Goal: Communication & Community: Participate in discussion

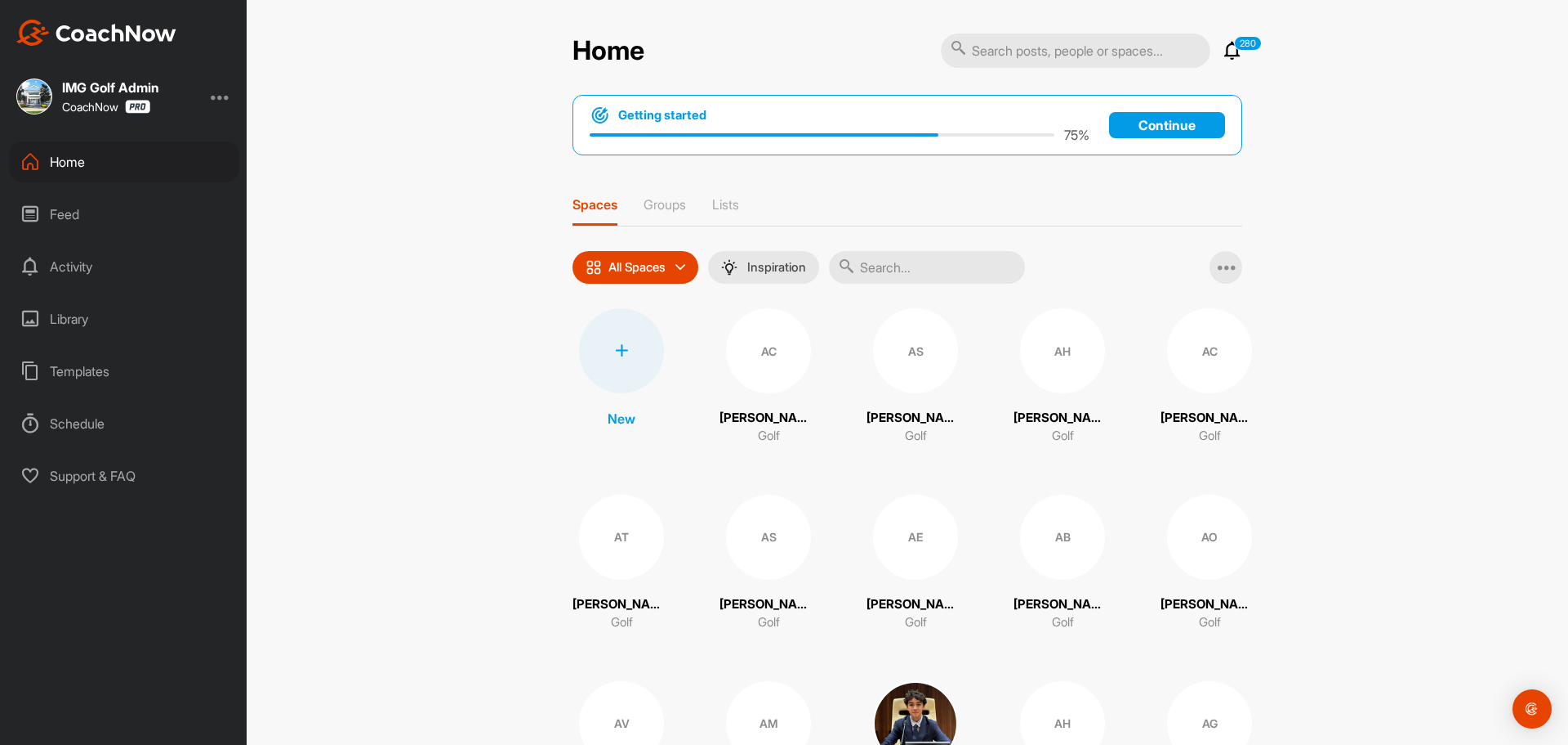
click at [1223, 54] on icon at bounding box center [1232, 51] width 20 height 20
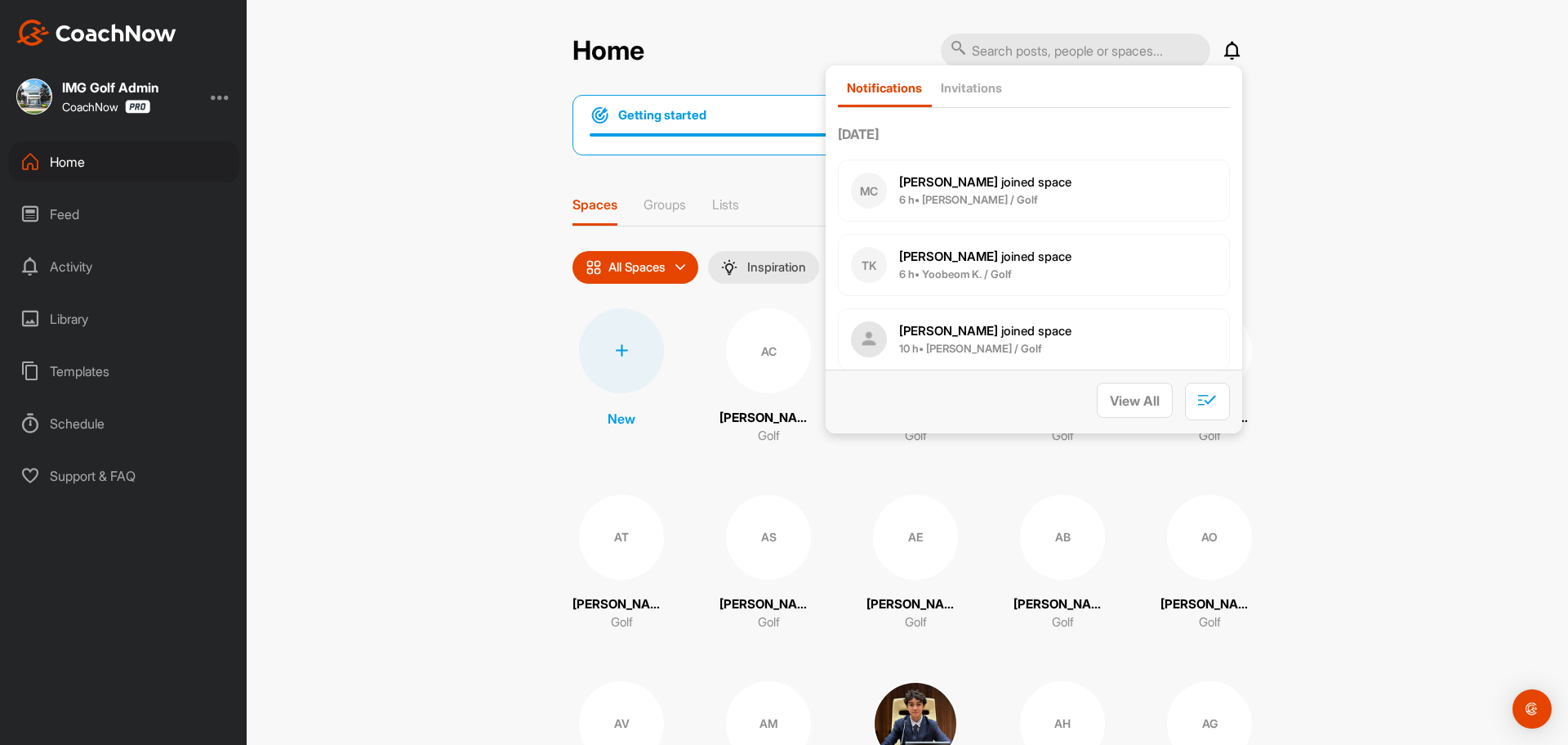
click at [1436, 129] on div "Home Notifications Invitations [DATE] MC [PERSON_NAME] joined space 6 h • [PERS…" at bounding box center [907, 372] width 1322 height 745
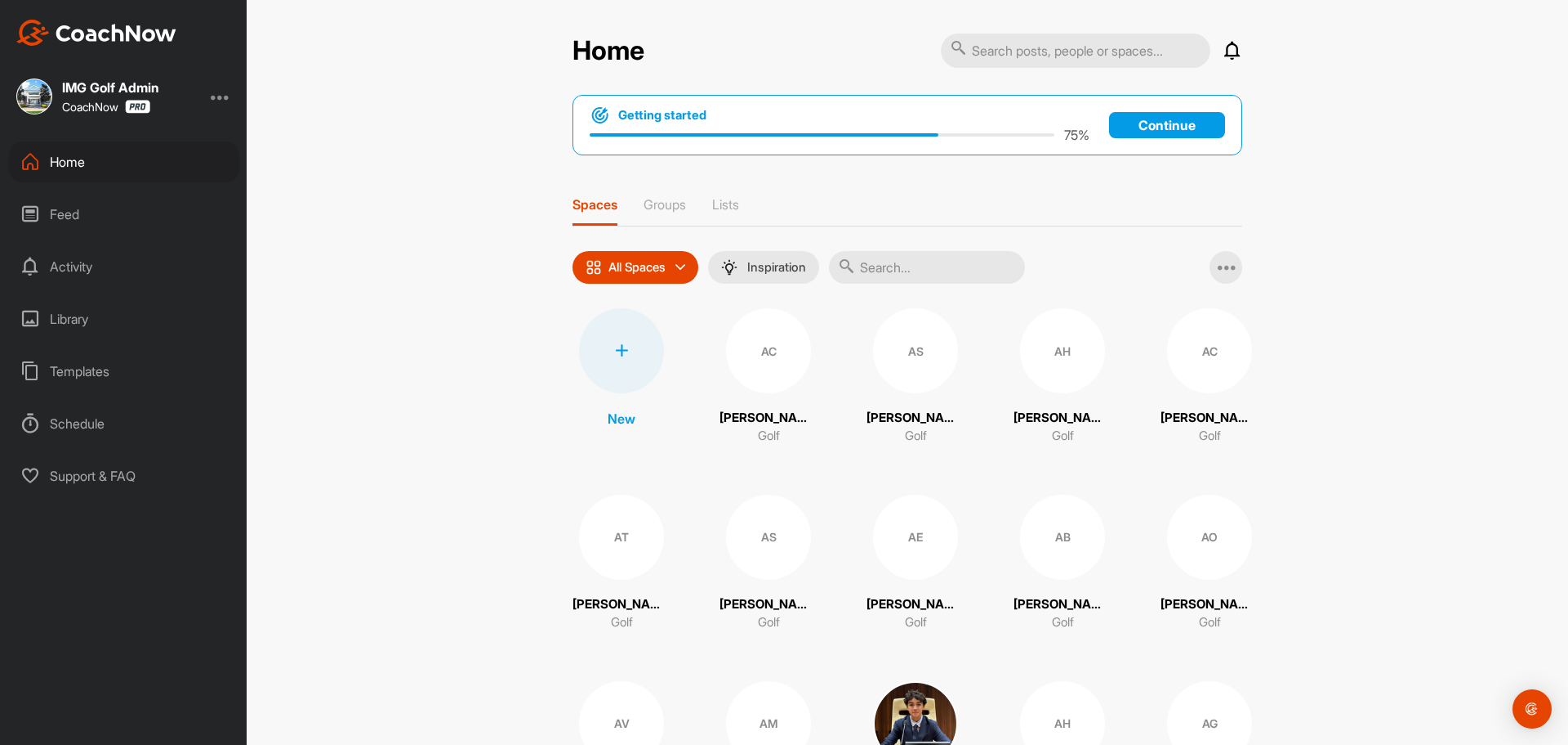
click at [105, 272] on div "Activity" at bounding box center [123, 267] width 230 height 41
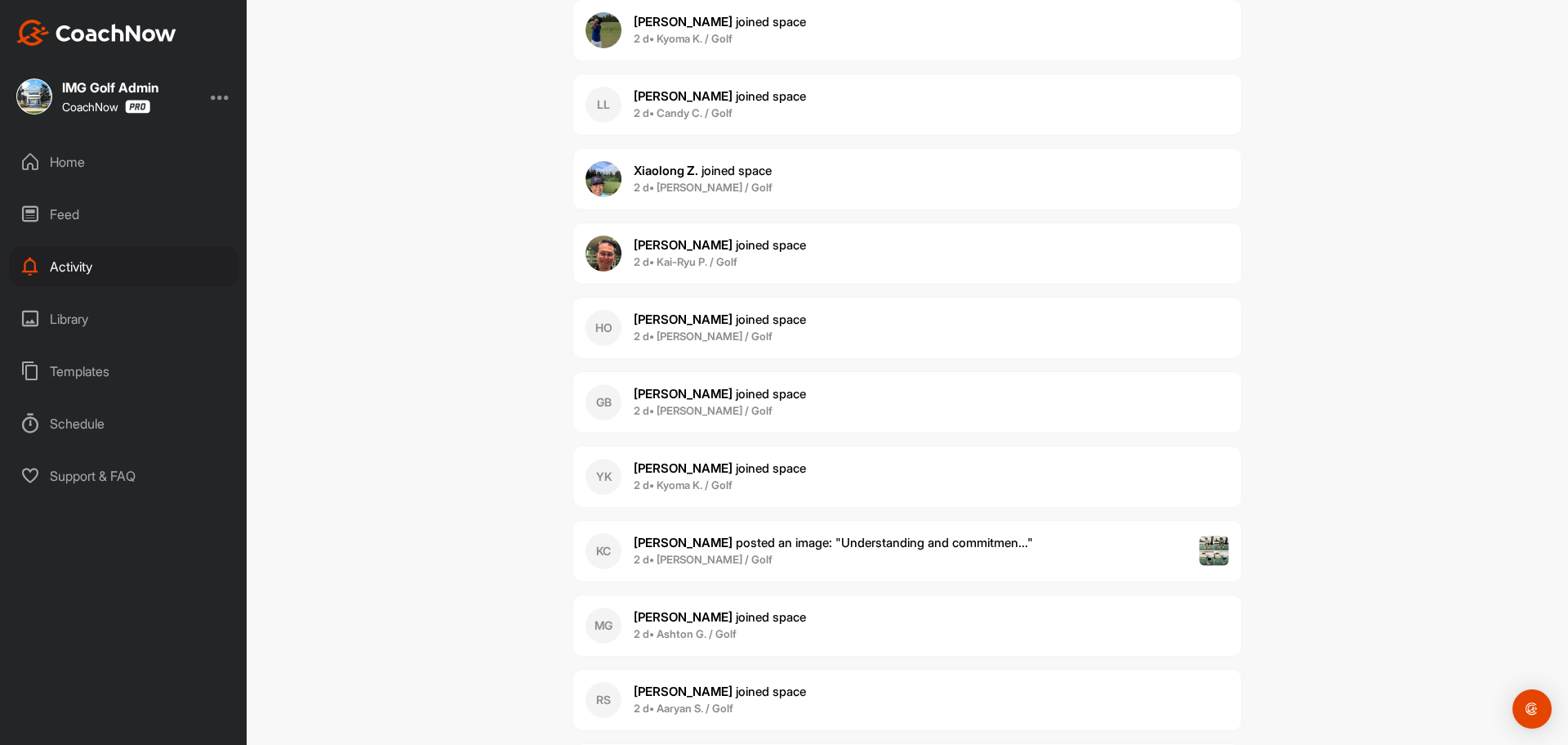
scroll to position [4717, 0]
click at [707, 543] on span "[PERSON_NAME] posted an image : " Understanding and commitmen... "" at bounding box center [834, 541] width 399 height 15
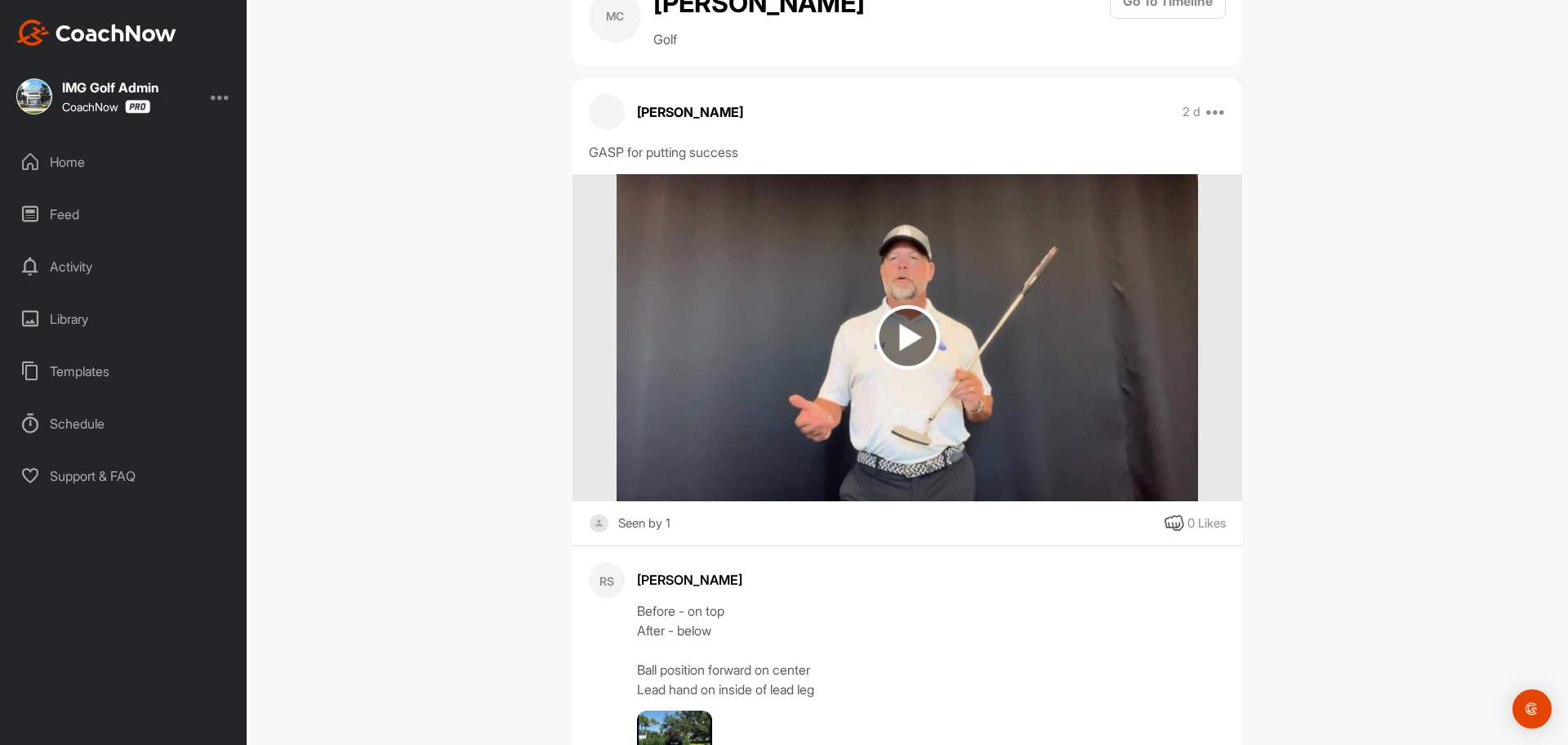
scroll to position [113, 0]
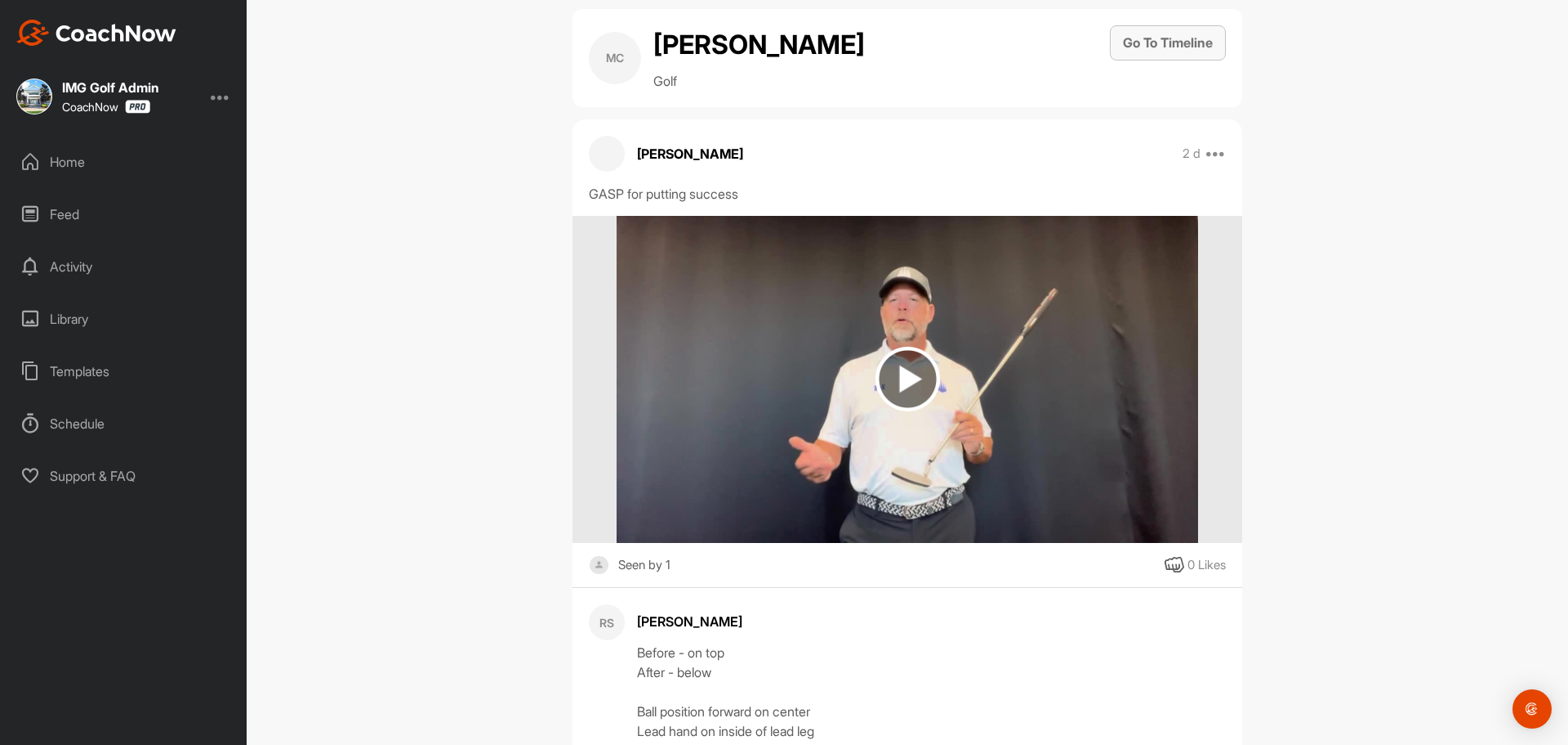
click at [1130, 46] on button "Go To Timeline" at bounding box center [1168, 43] width 116 height 35
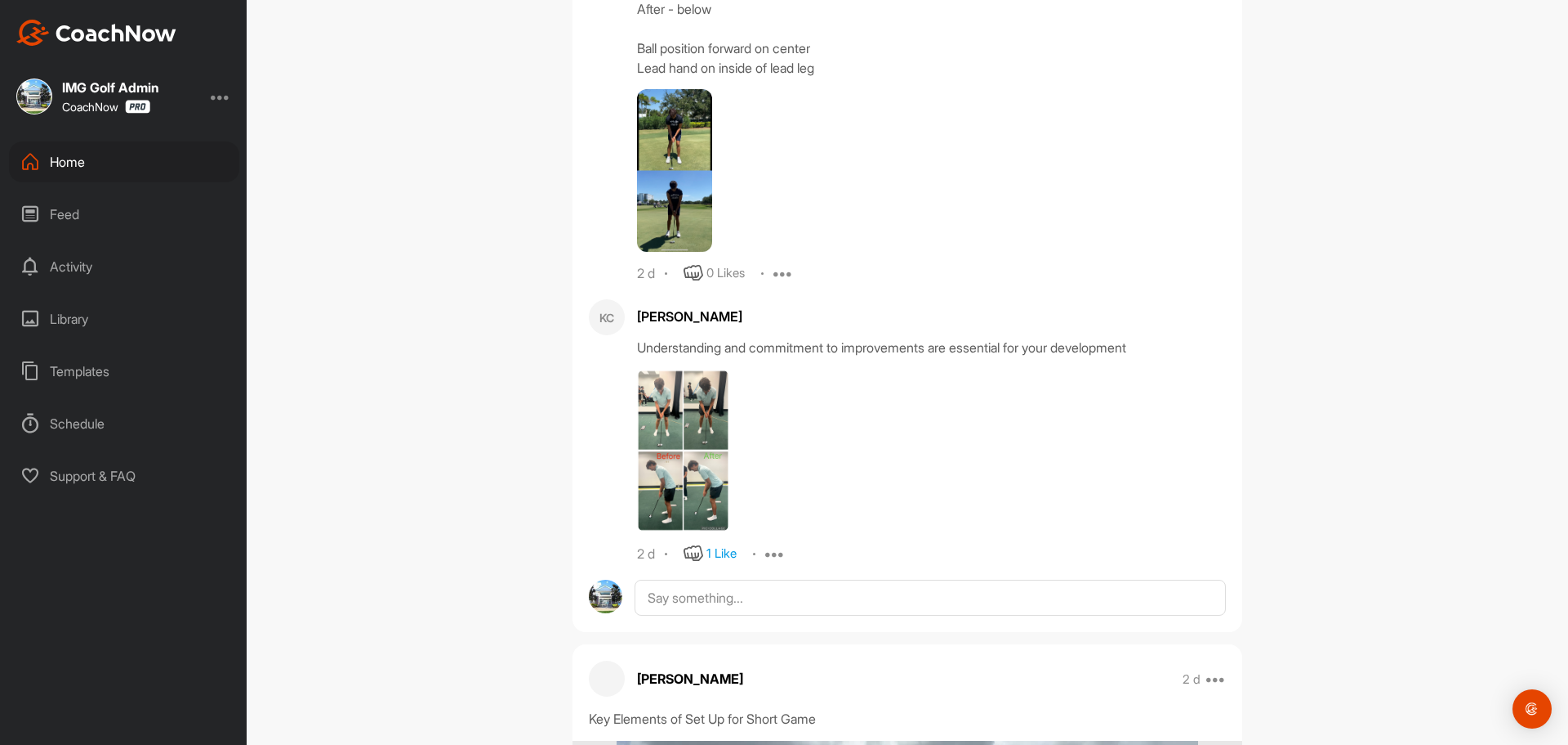
scroll to position [899, 0]
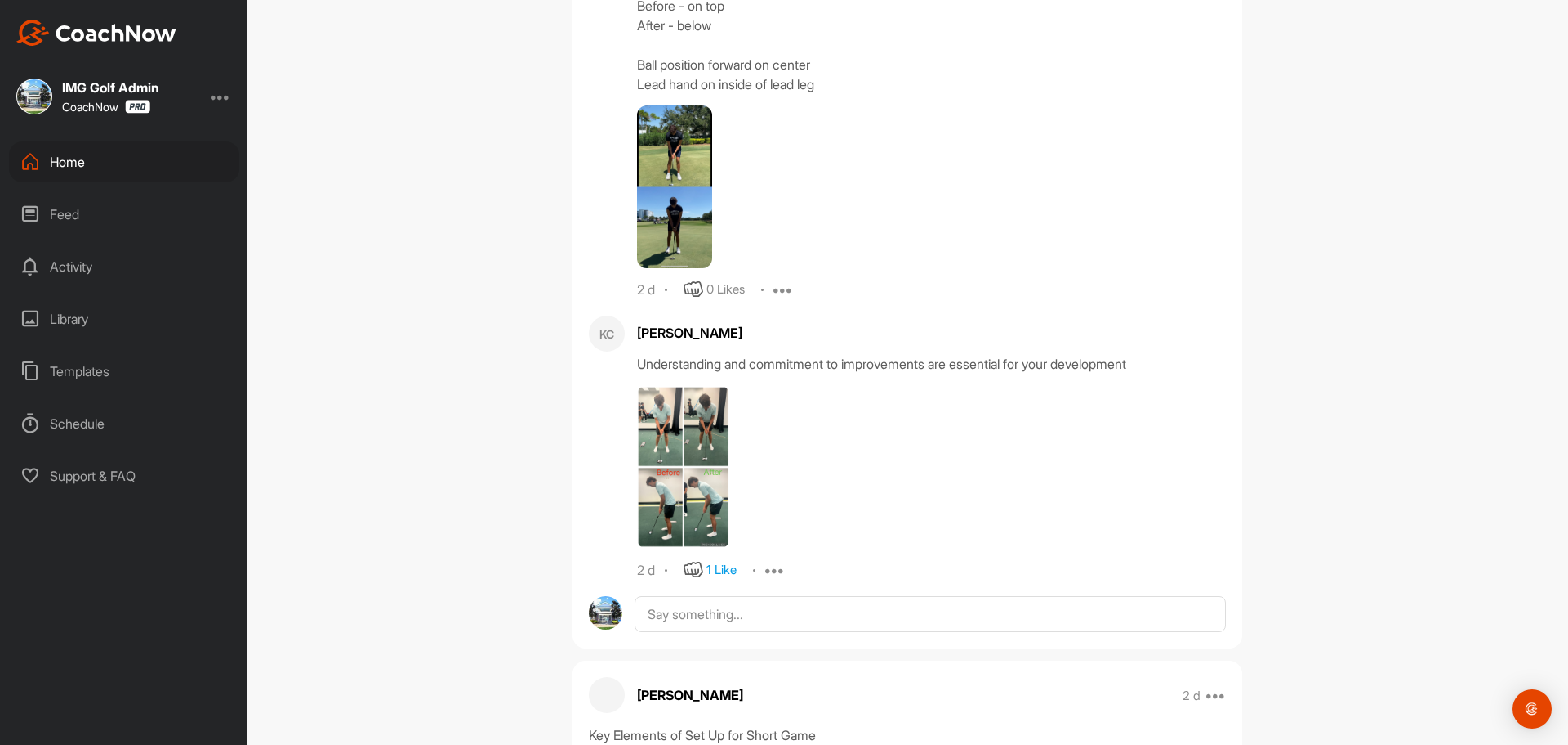
click at [679, 535] on img at bounding box center [684, 466] width 93 height 164
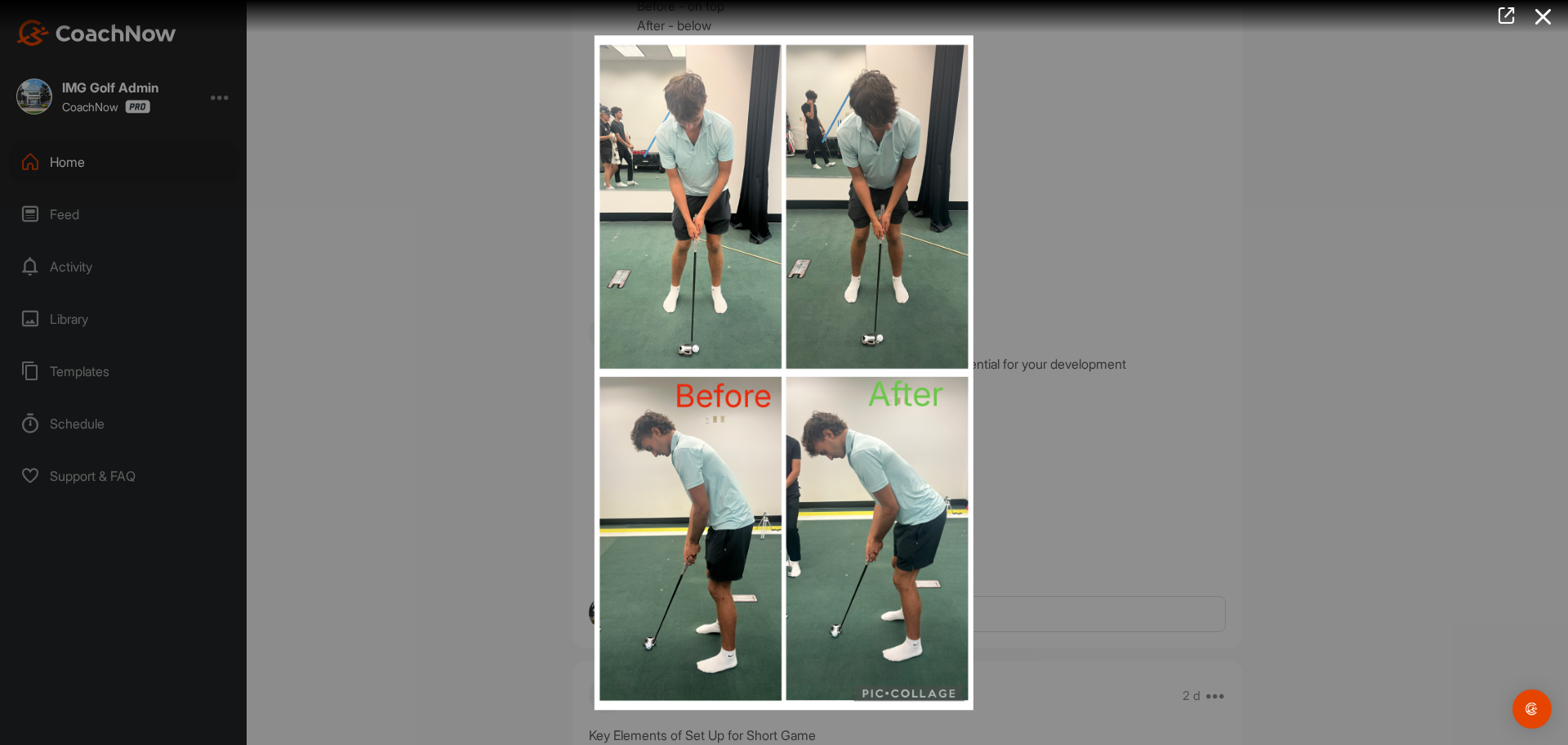
click at [1240, 353] on div at bounding box center [784, 372] width 1568 height 745
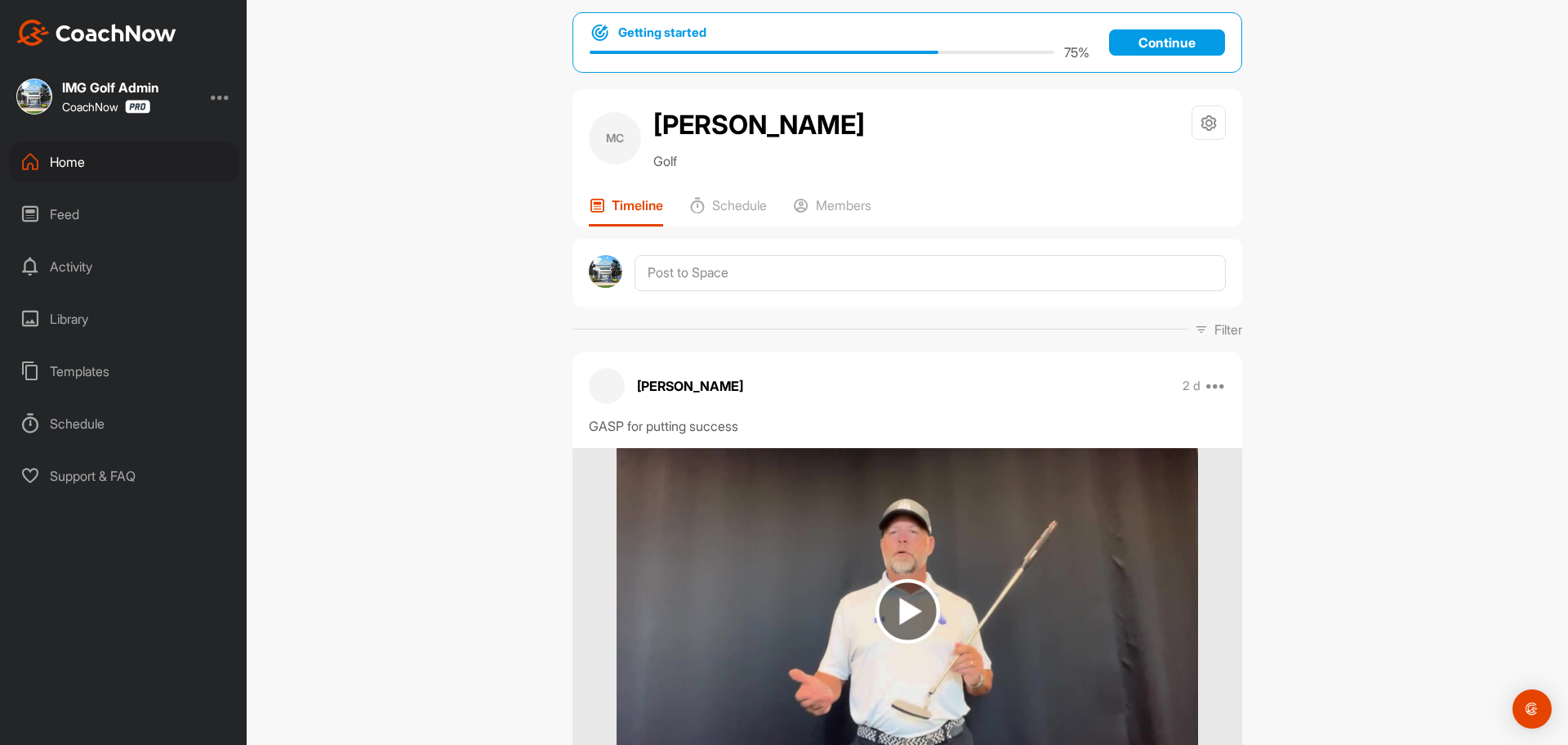
scroll to position [0, 0]
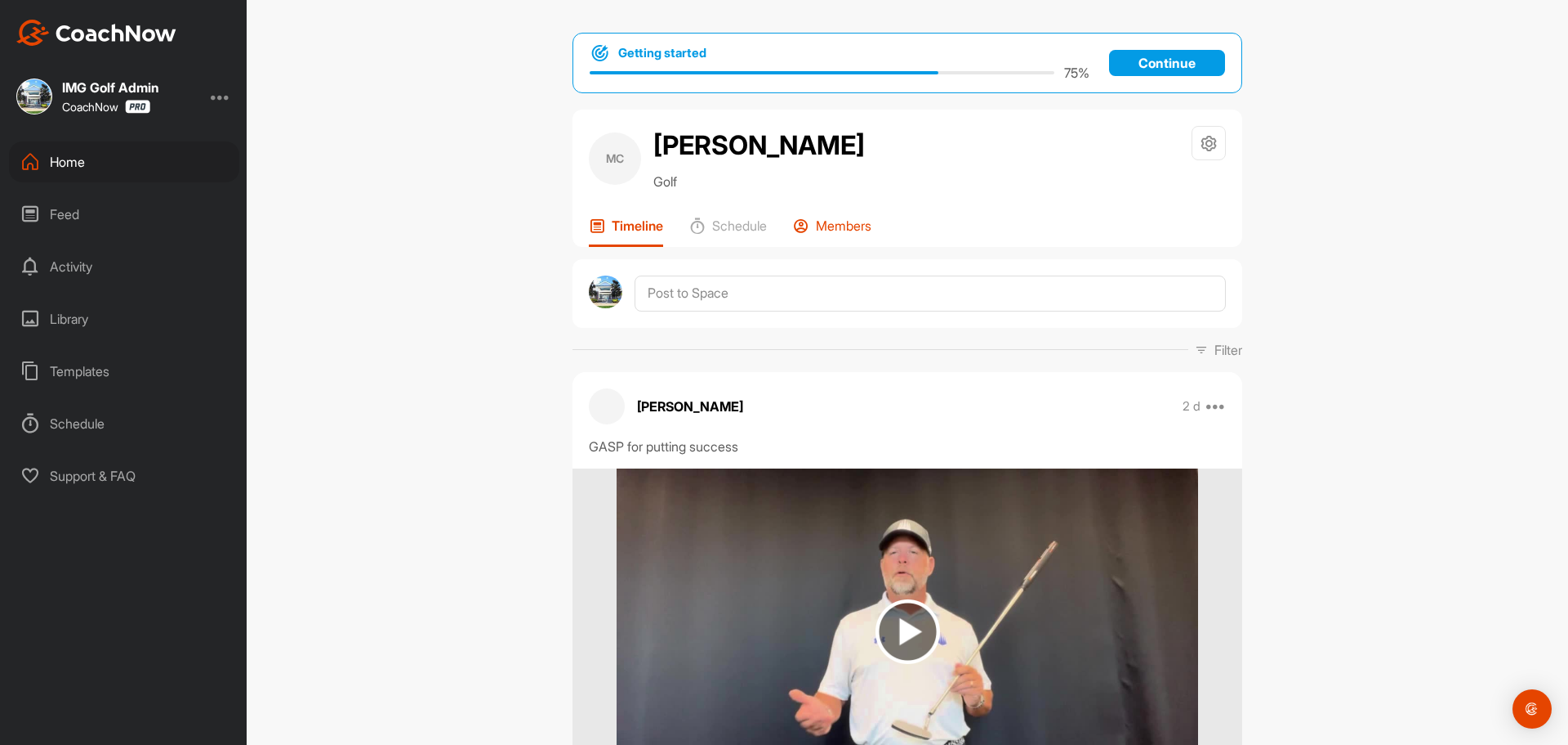
click at [832, 234] on p "Members" at bounding box center [843, 225] width 56 height 16
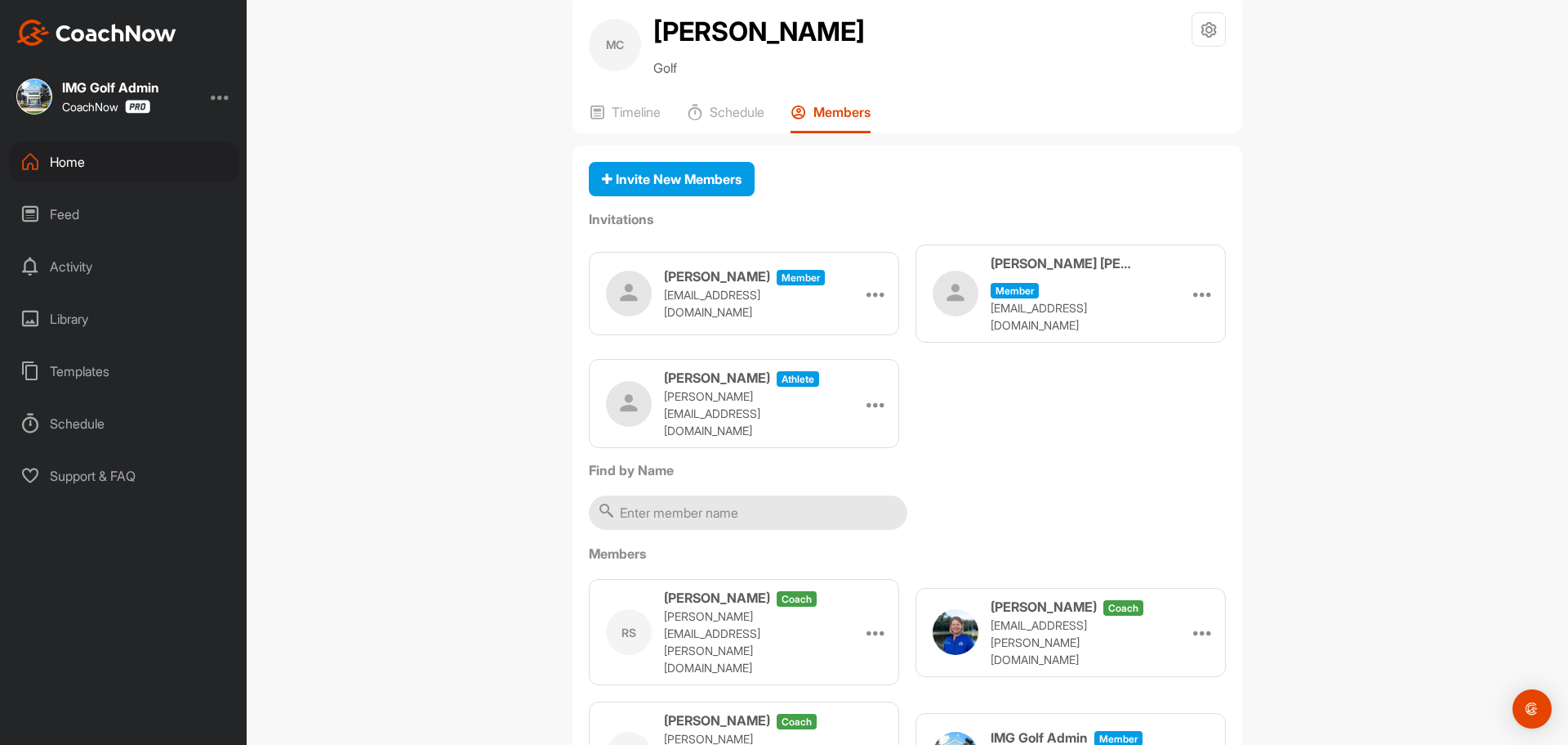
scroll to position [164, 0]
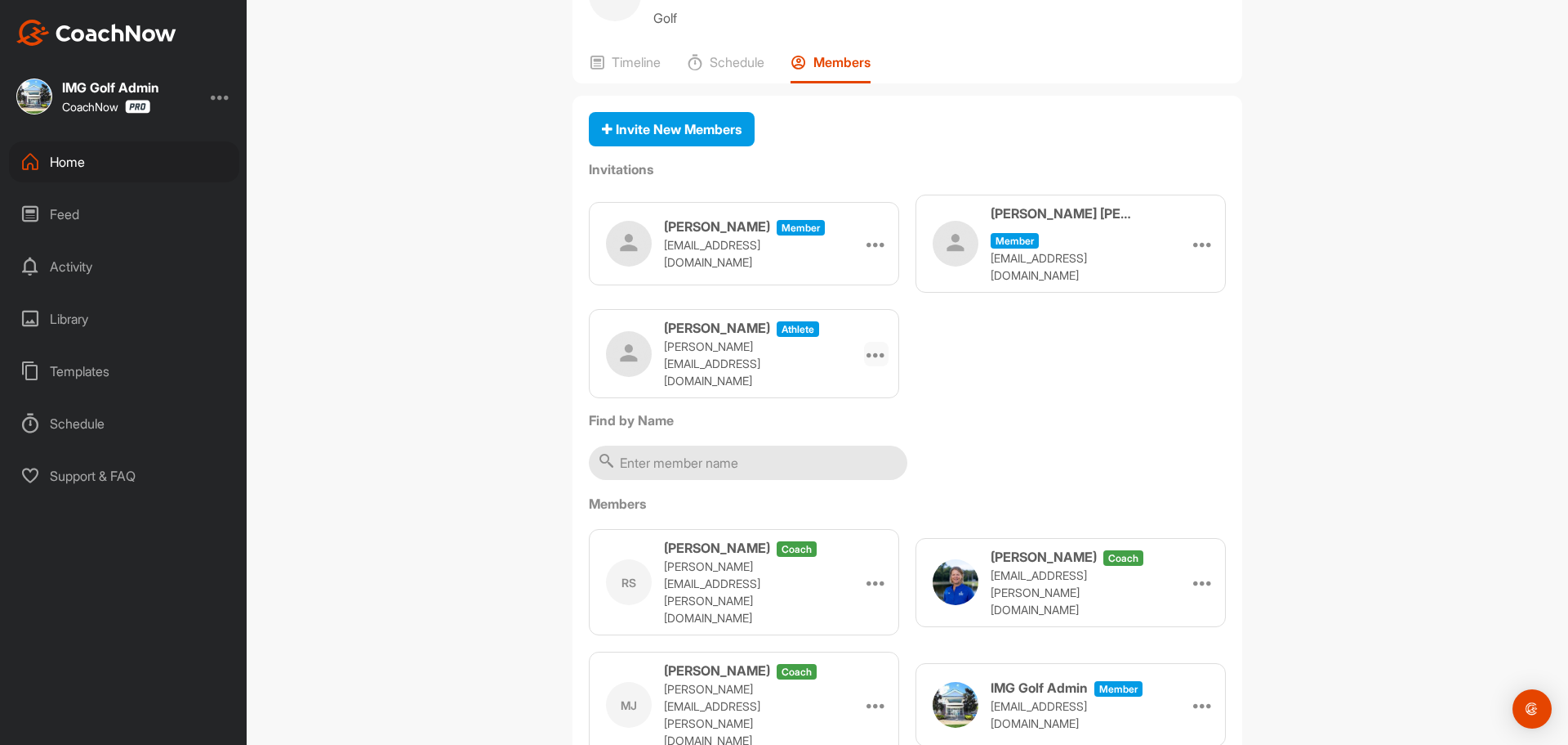
click at [869, 363] on icon at bounding box center [877, 353] width 20 height 20
click at [835, 477] on li "Re-send" at bounding box center [845, 451] width 87 height 51
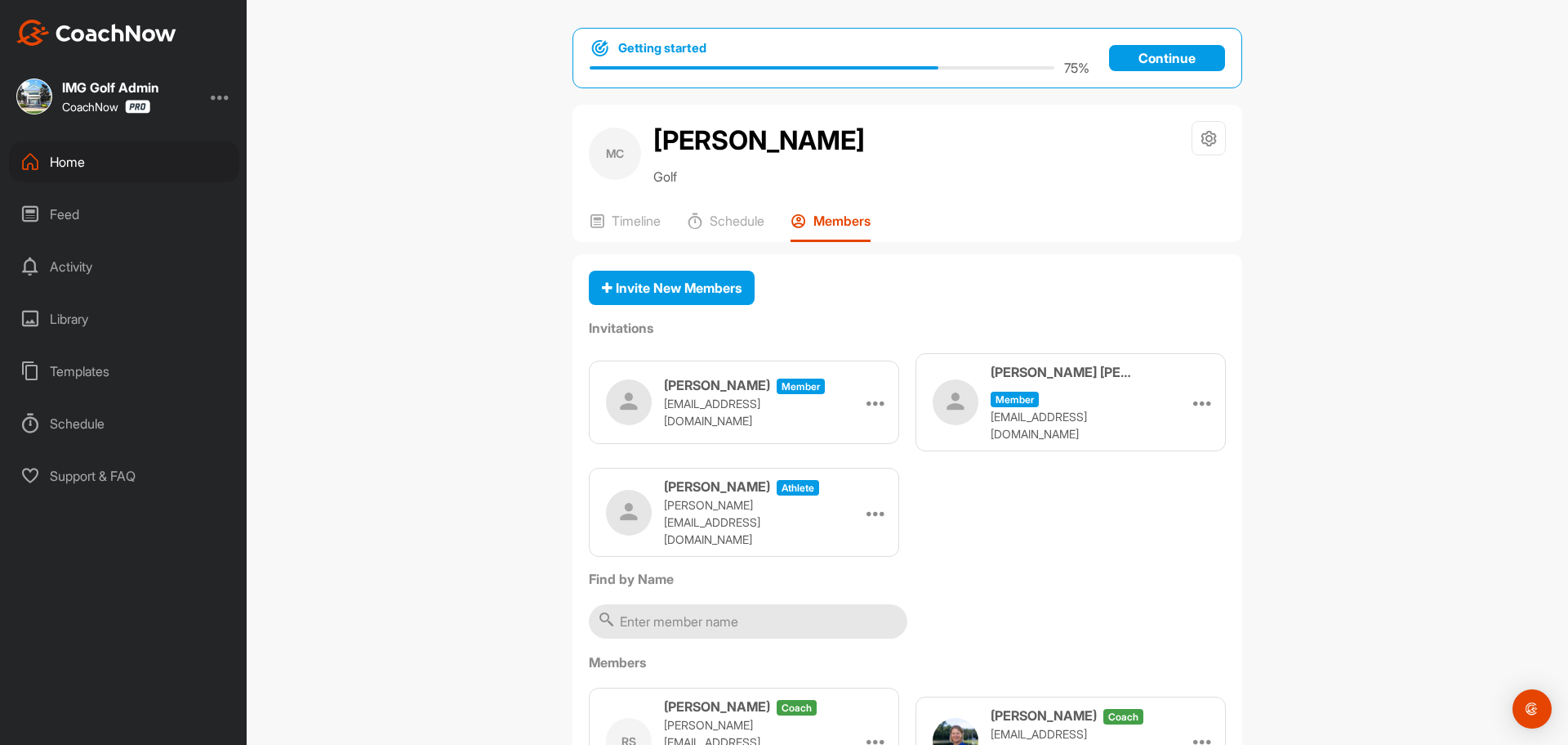
scroll to position [0, 0]
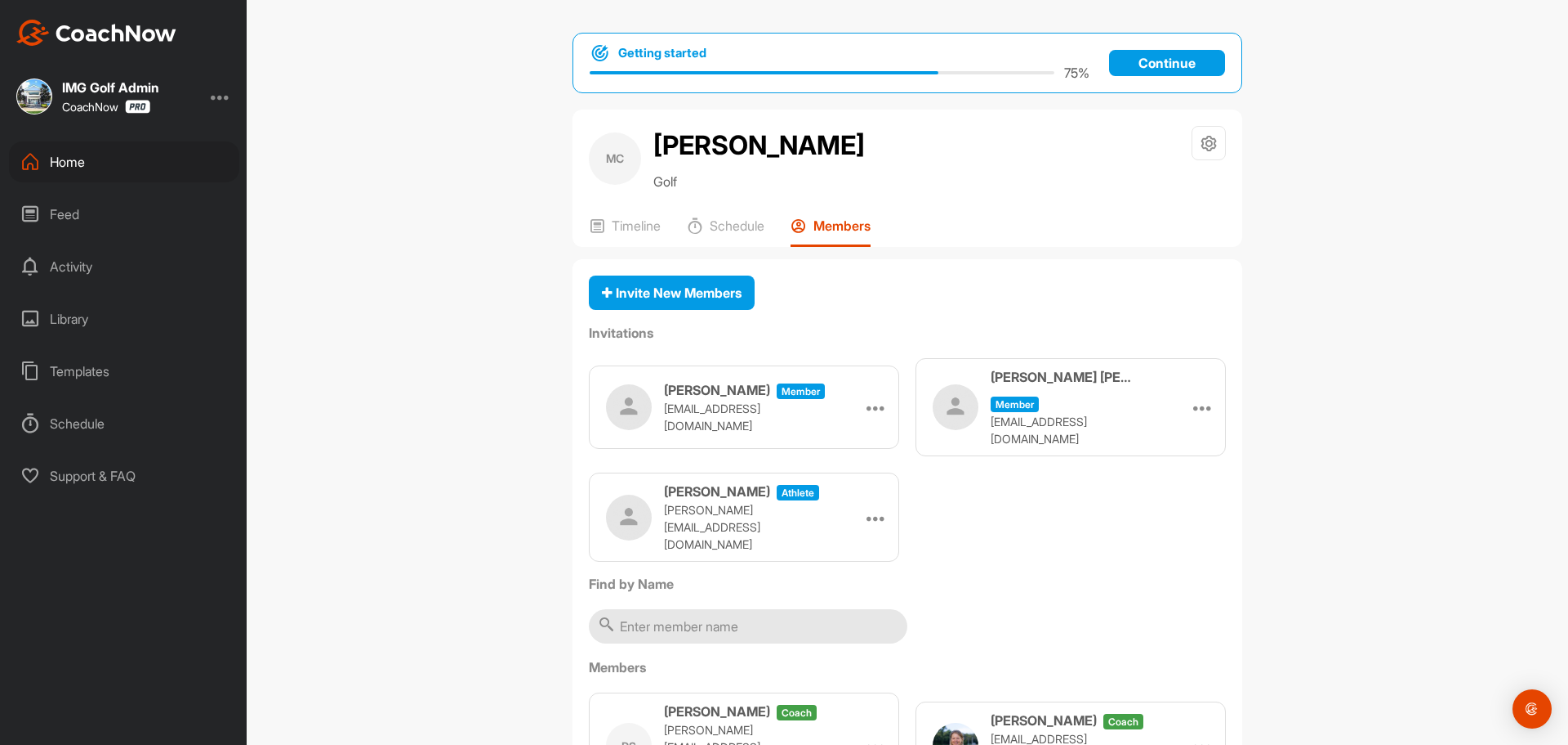
click at [108, 159] on div "Home" at bounding box center [123, 162] width 230 height 41
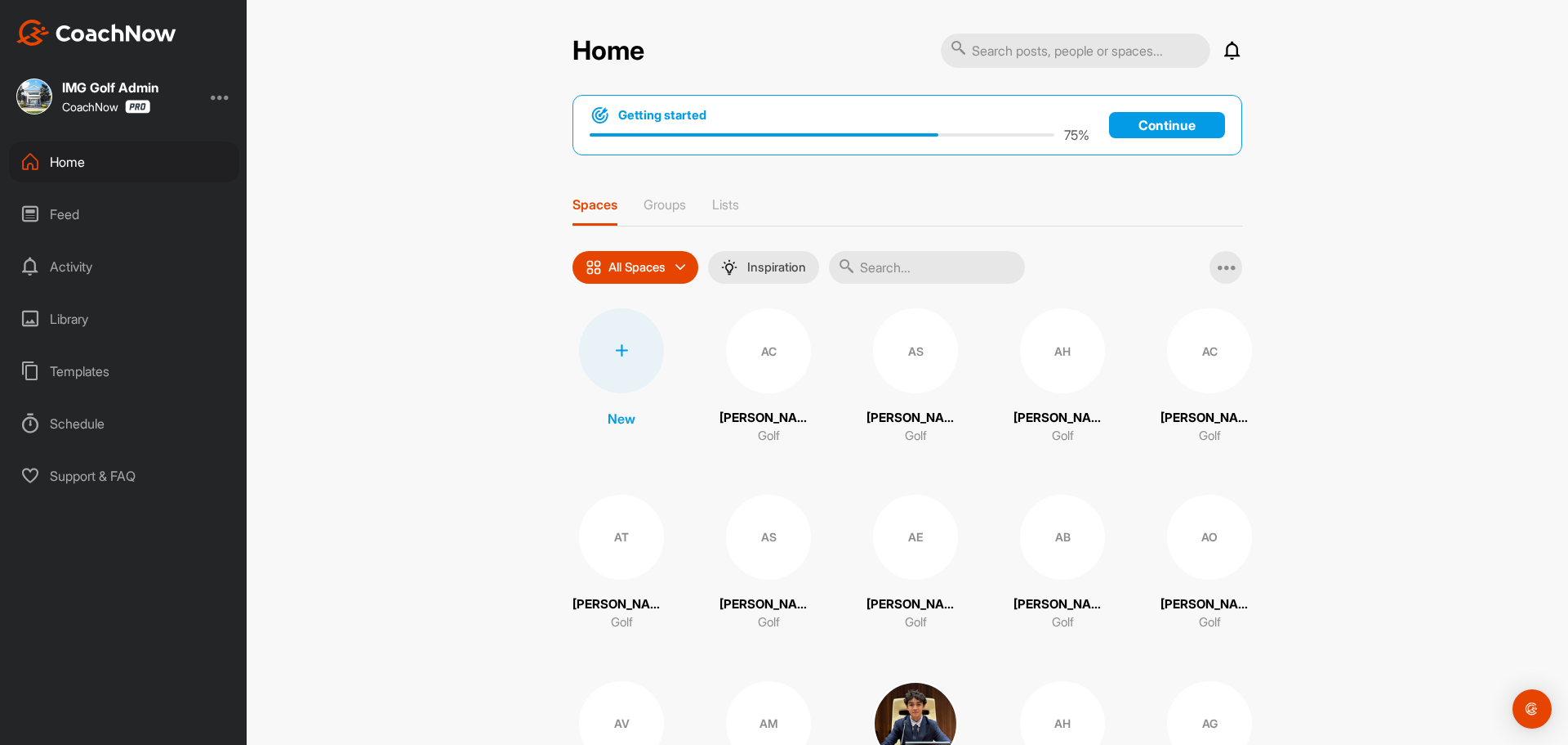
click at [133, 207] on div "Feed" at bounding box center [123, 214] width 230 height 41
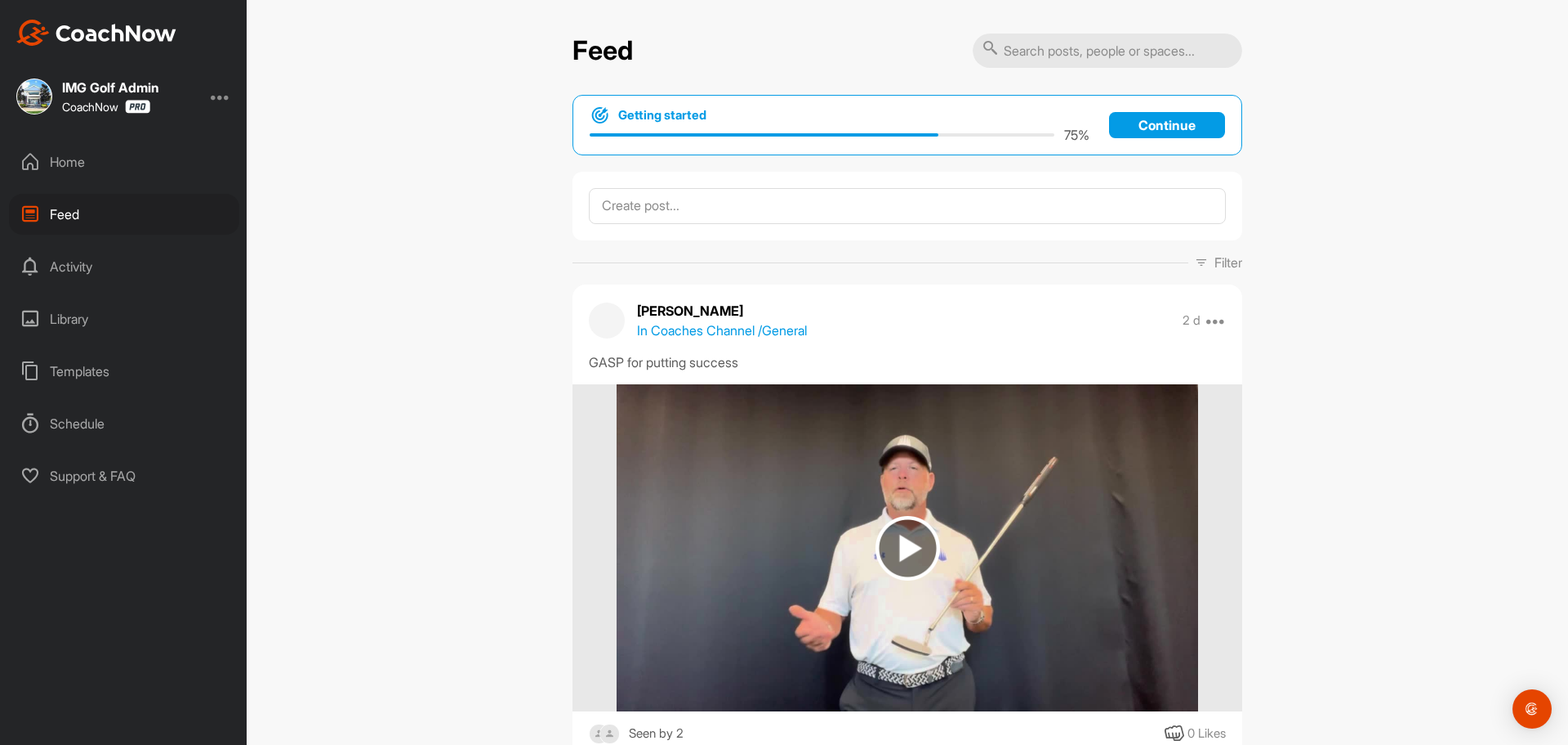
click at [907, 540] on img at bounding box center [907, 548] width 64 height 64
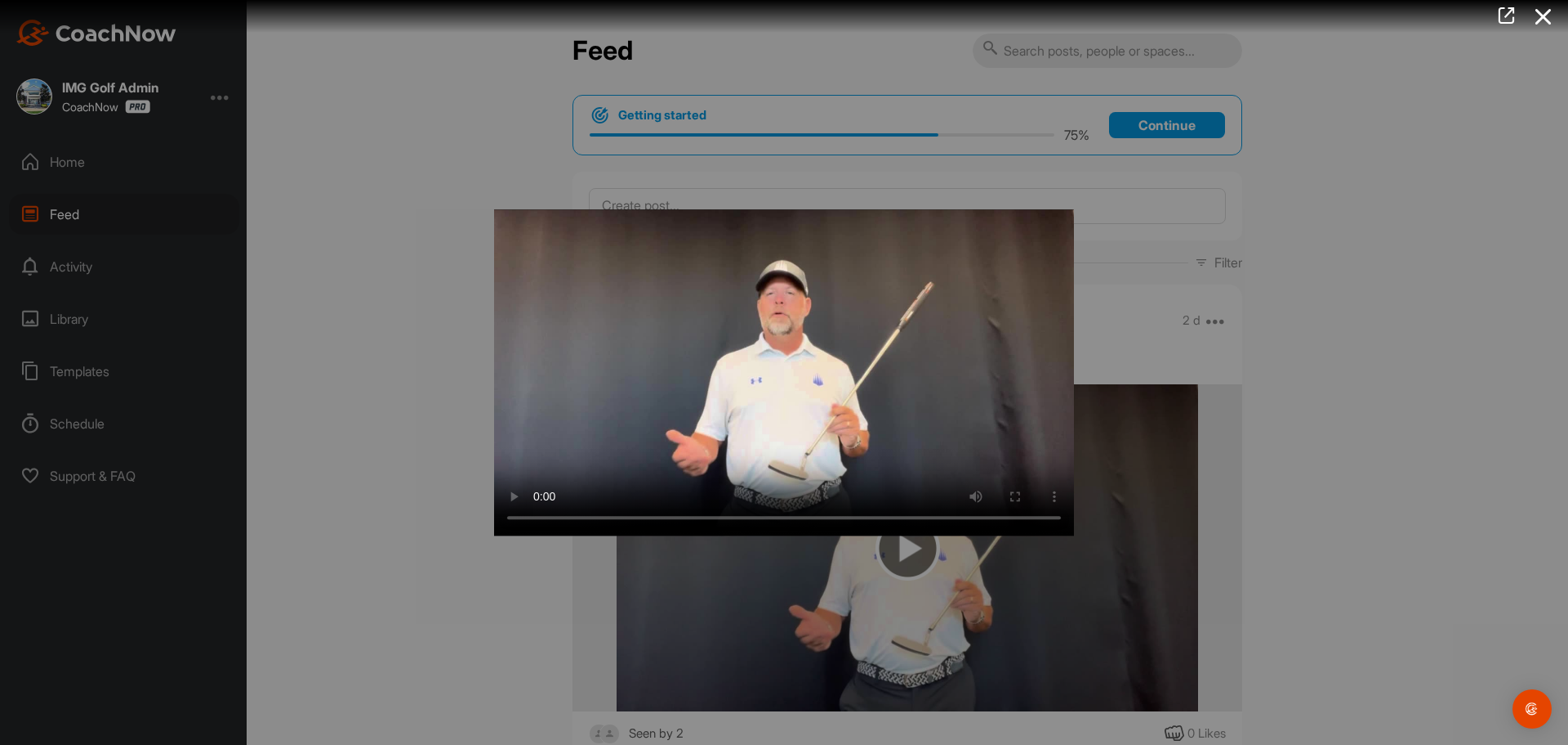
click at [1212, 309] on div at bounding box center [784, 372] width 1568 height 745
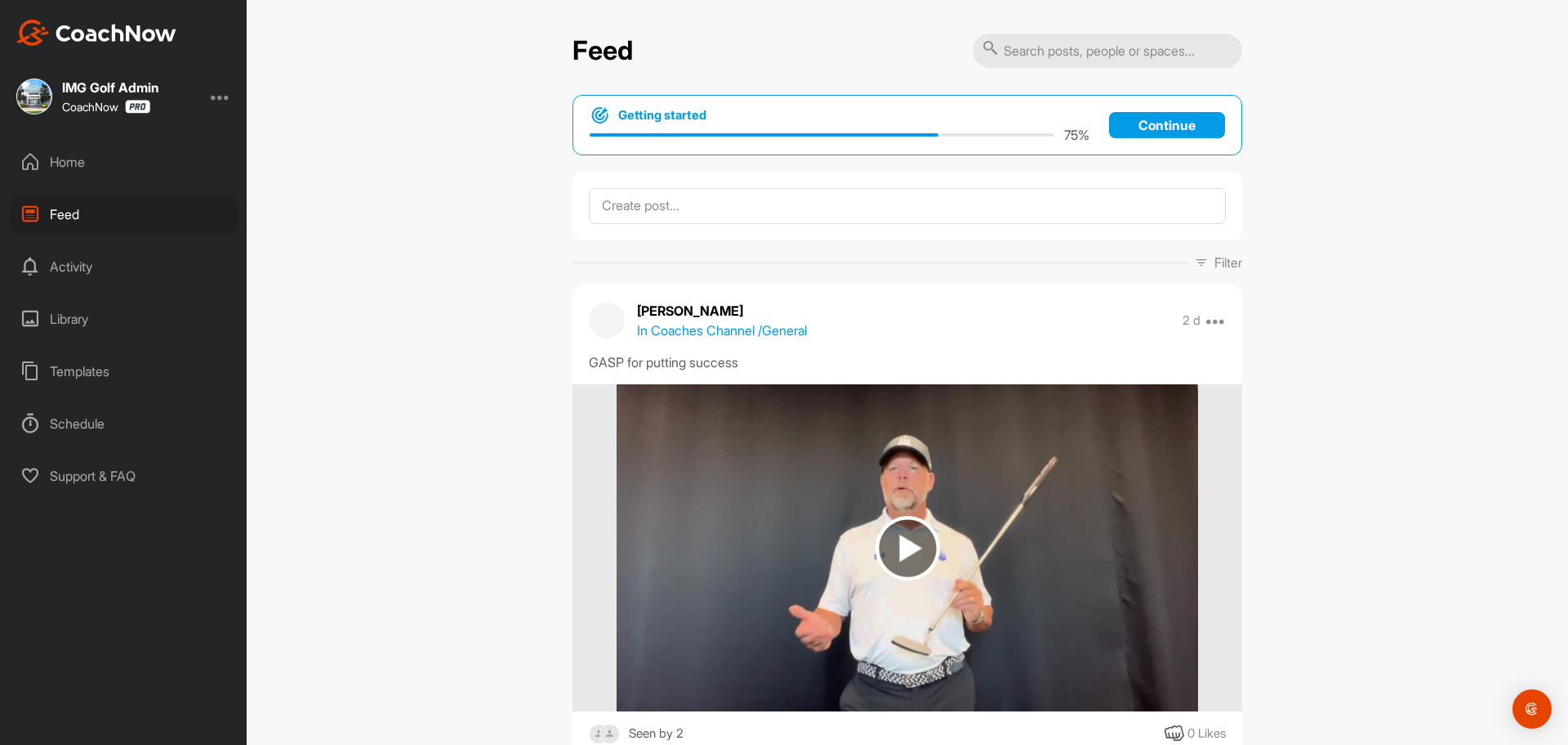
click at [96, 161] on div "Home" at bounding box center [123, 162] width 230 height 41
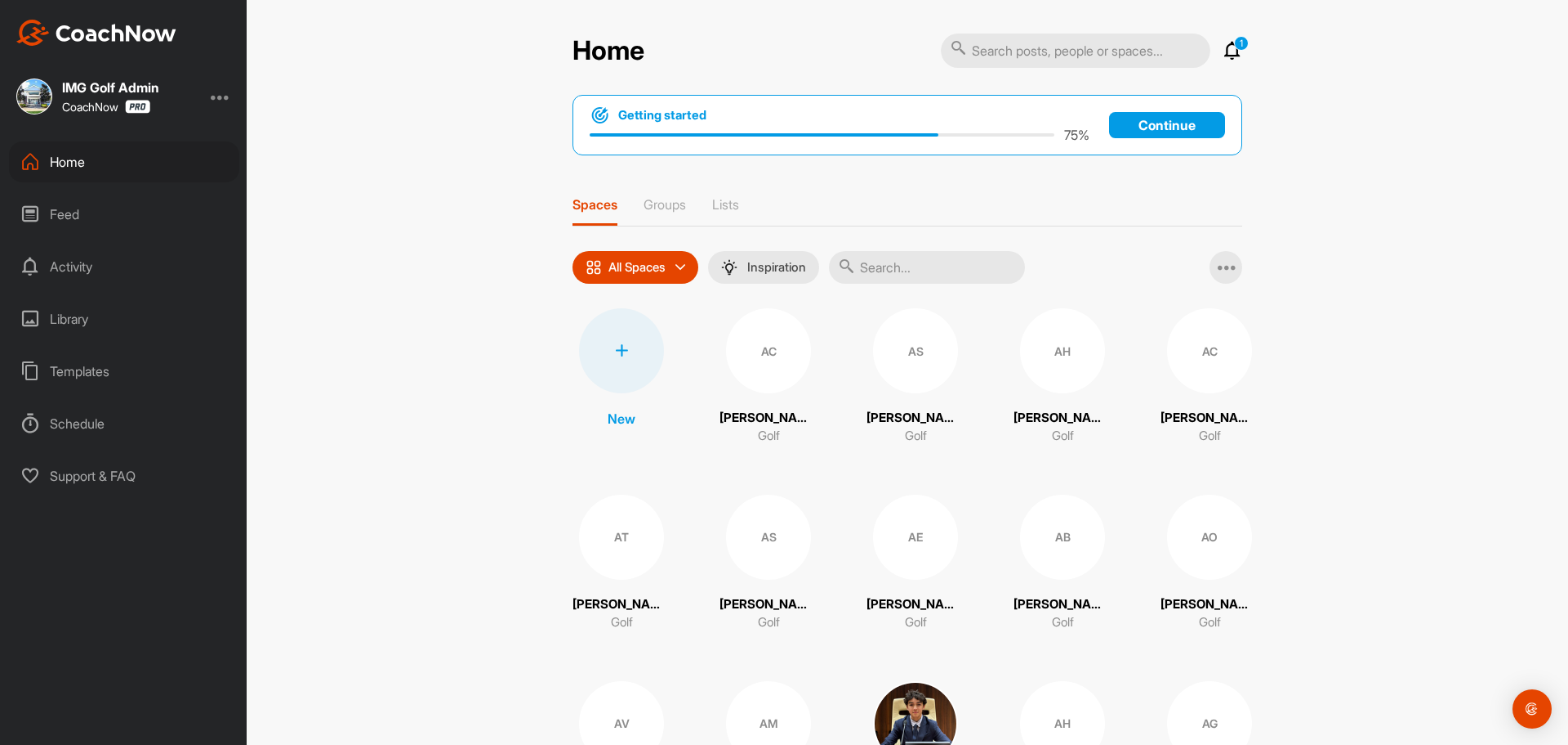
click at [1223, 51] on icon at bounding box center [1232, 51] width 20 height 20
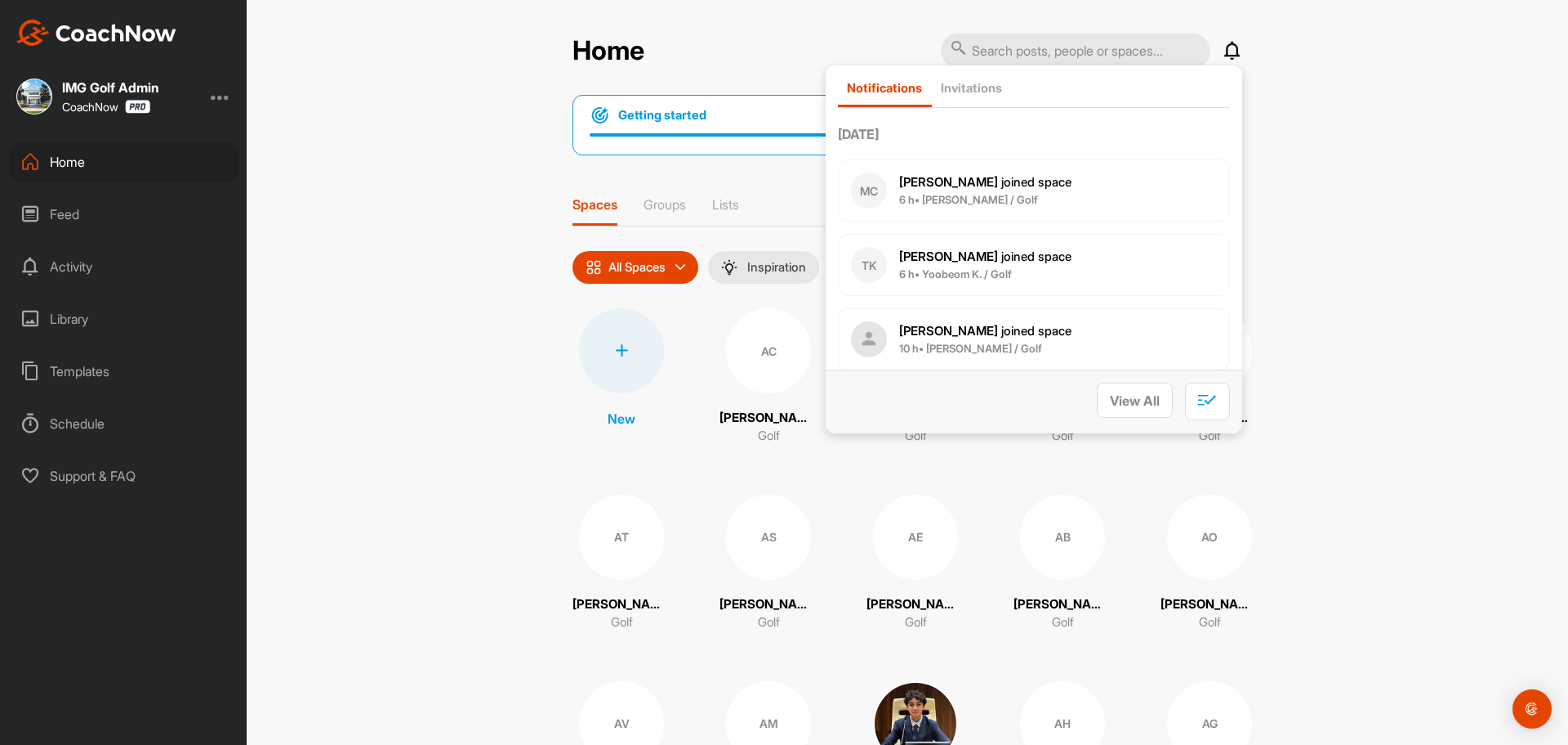
click at [398, 315] on div "Home Notifications Invitations [DATE] MC [PERSON_NAME] joined space 6 h • [PERS…" at bounding box center [907, 372] width 1322 height 745
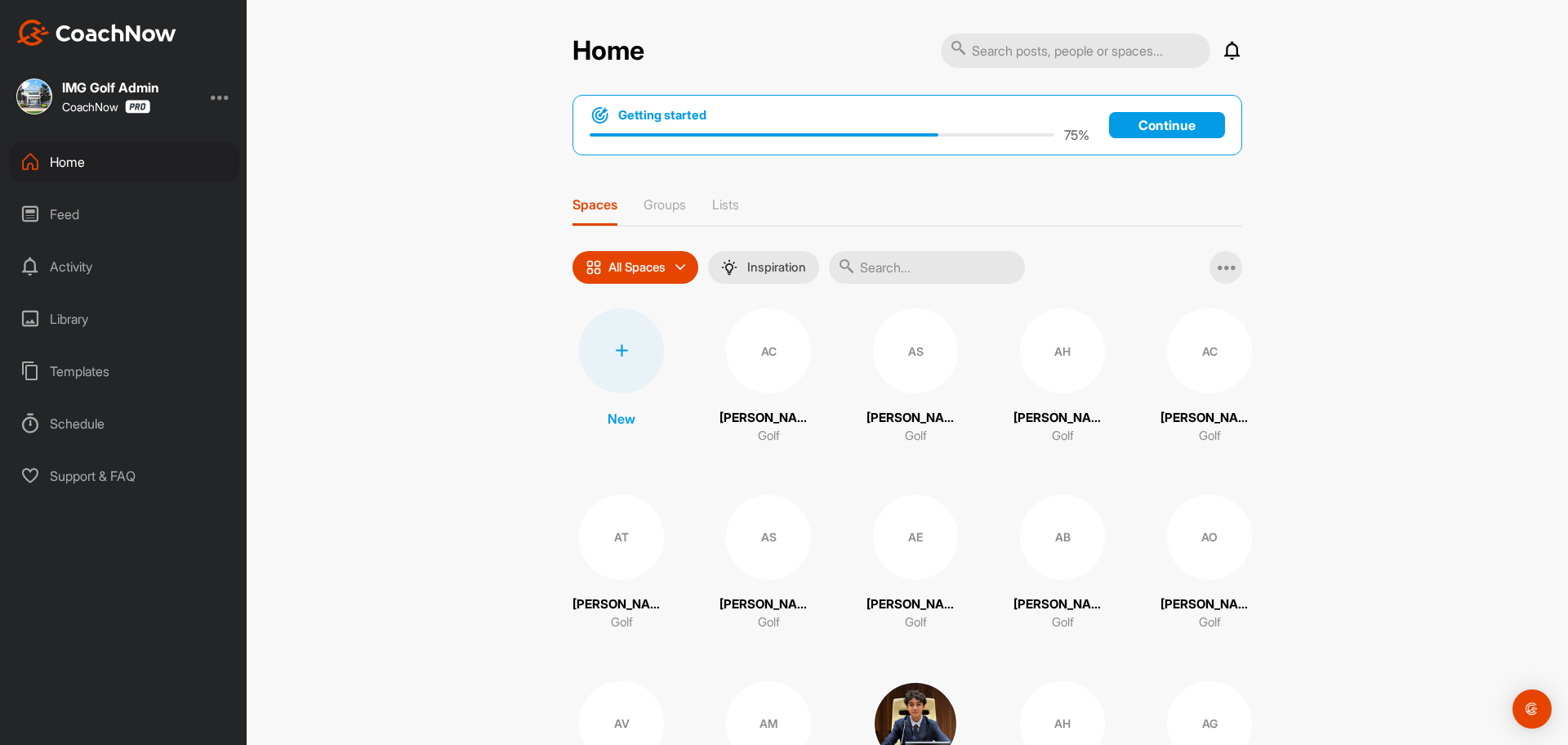
click at [129, 174] on div "Home" at bounding box center [123, 162] width 230 height 41
click at [926, 269] on input "text" at bounding box center [927, 267] width 196 height 33
type input "matsu"
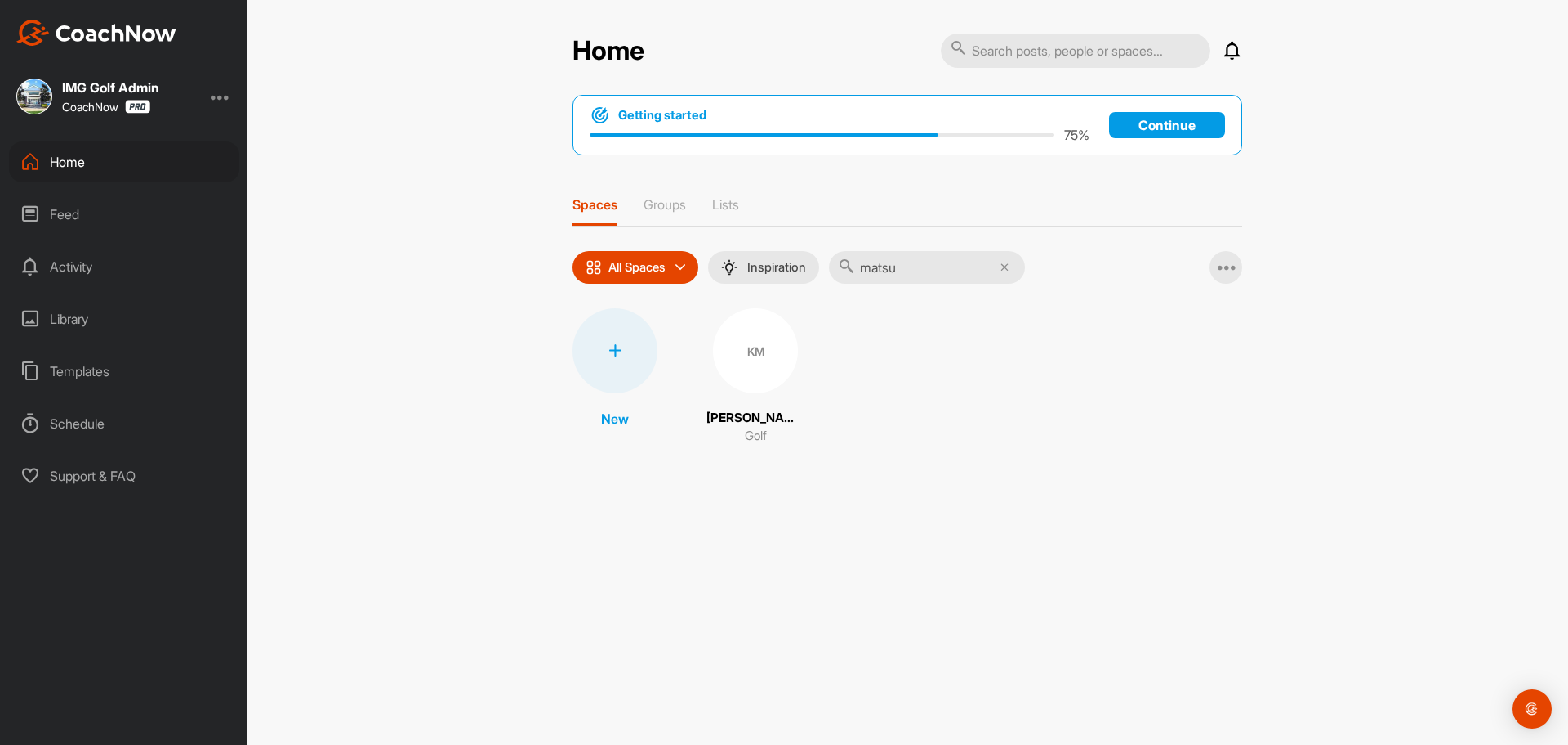
click at [745, 363] on div "KM" at bounding box center [755, 350] width 85 height 85
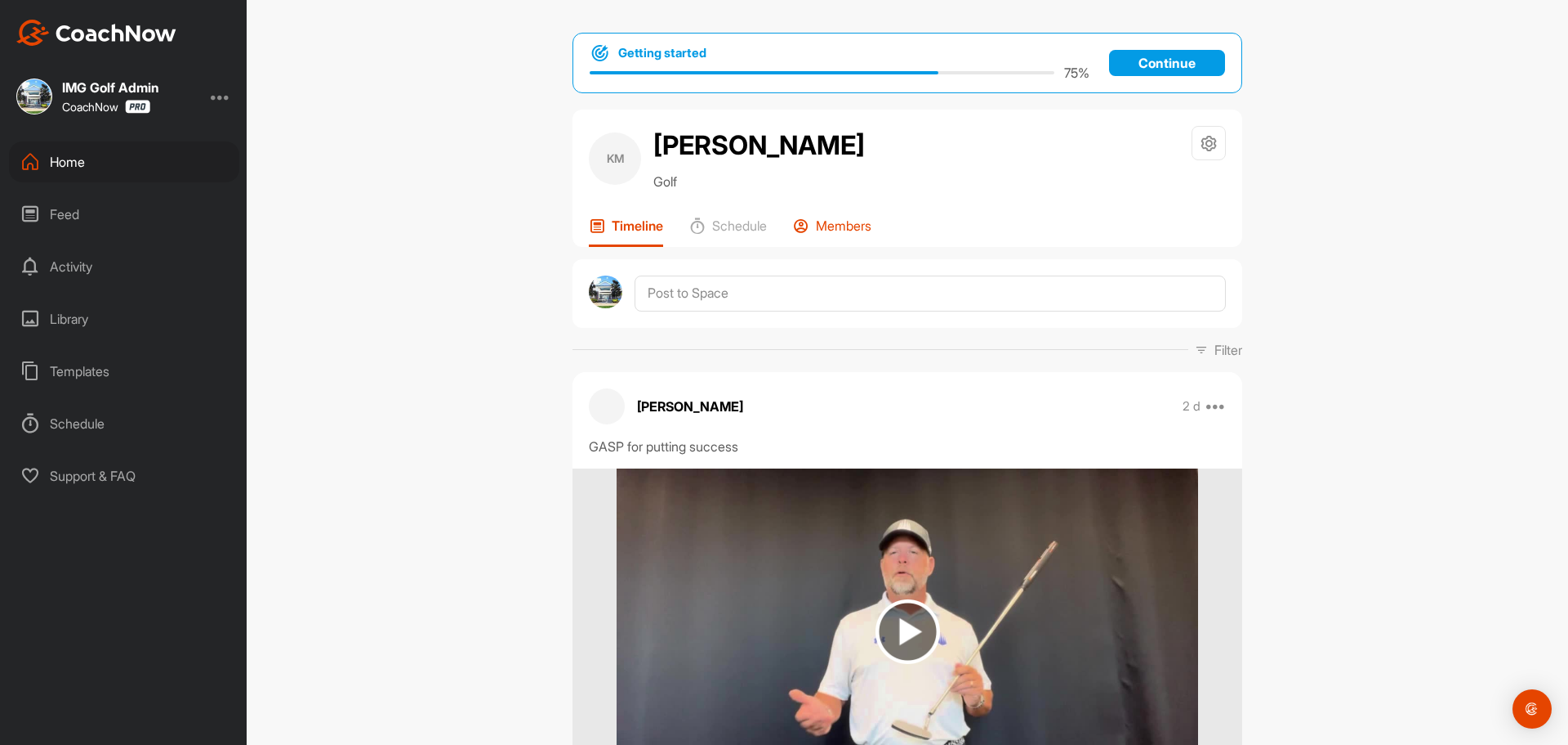
click at [839, 233] on p "Members" at bounding box center [843, 225] width 56 height 16
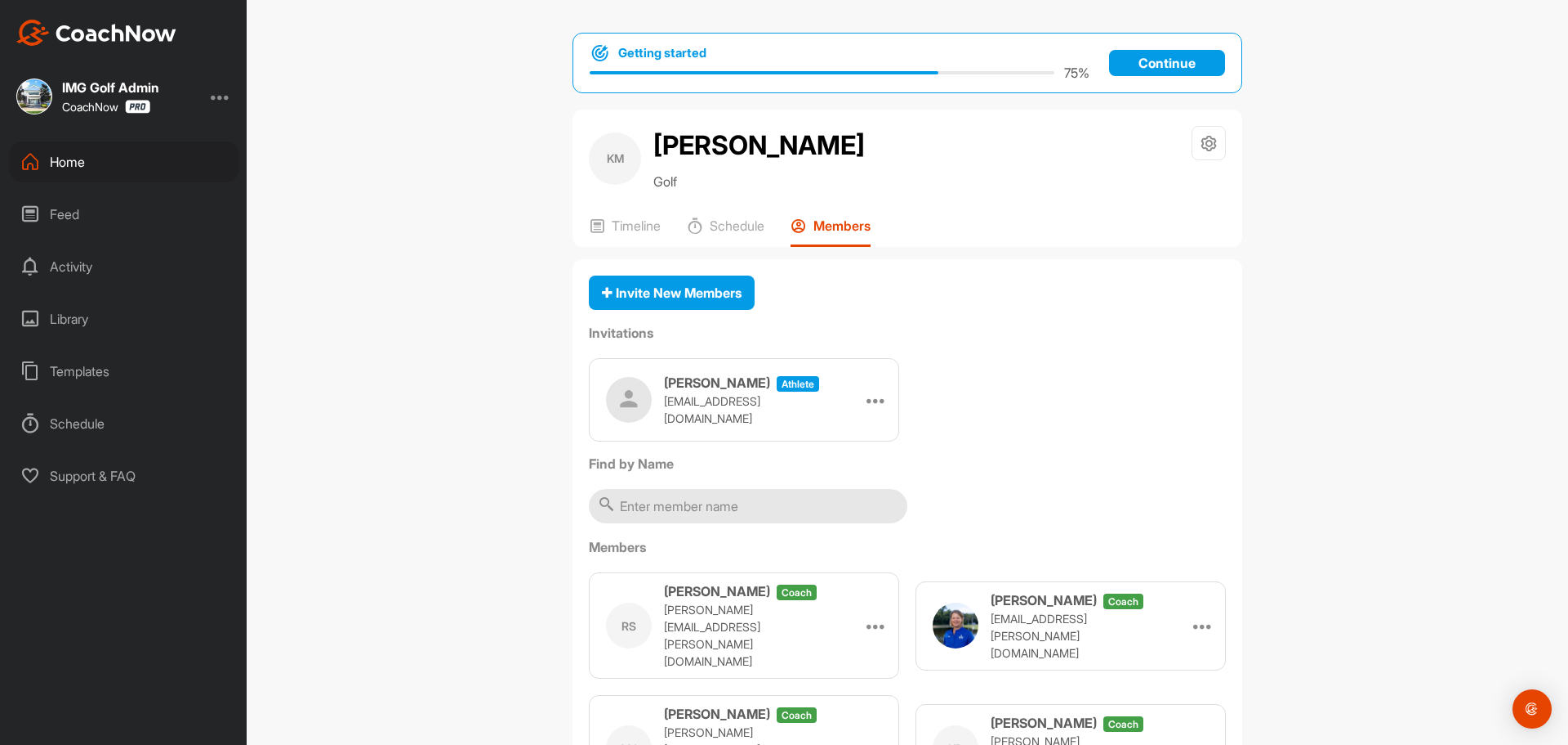
click at [410, 226] on div "Getting started 75 % Continue KM [PERSON_NAME] Golf Space Settings Your Notific…" at bounding box center [907, 372] width 1322 height 745
click at [99, 154] on div "Home" at bounding box center [123, 162] width 230 height 41
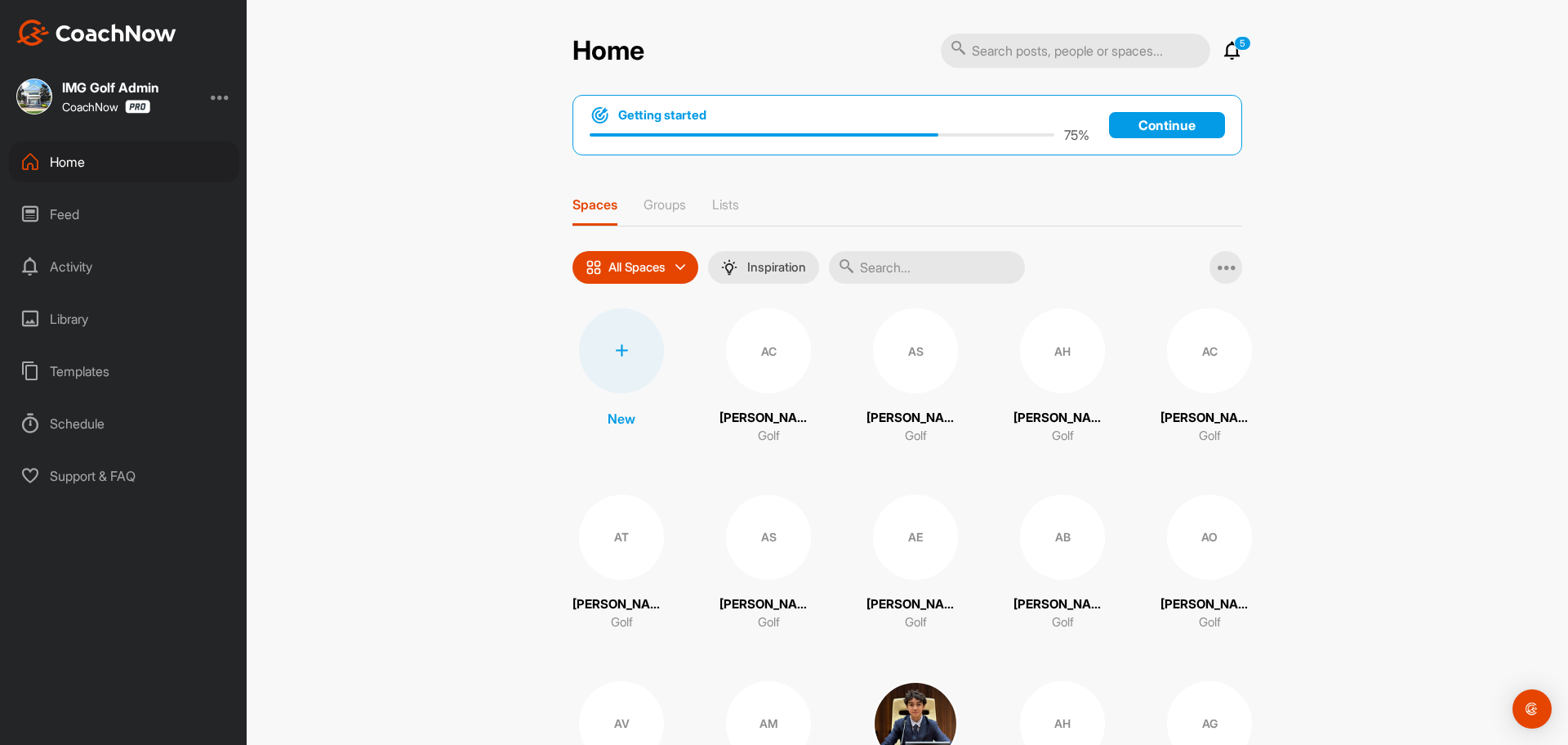
click at [1236, 52] on icon at bounding box center [1232, 51] width 20 height 20
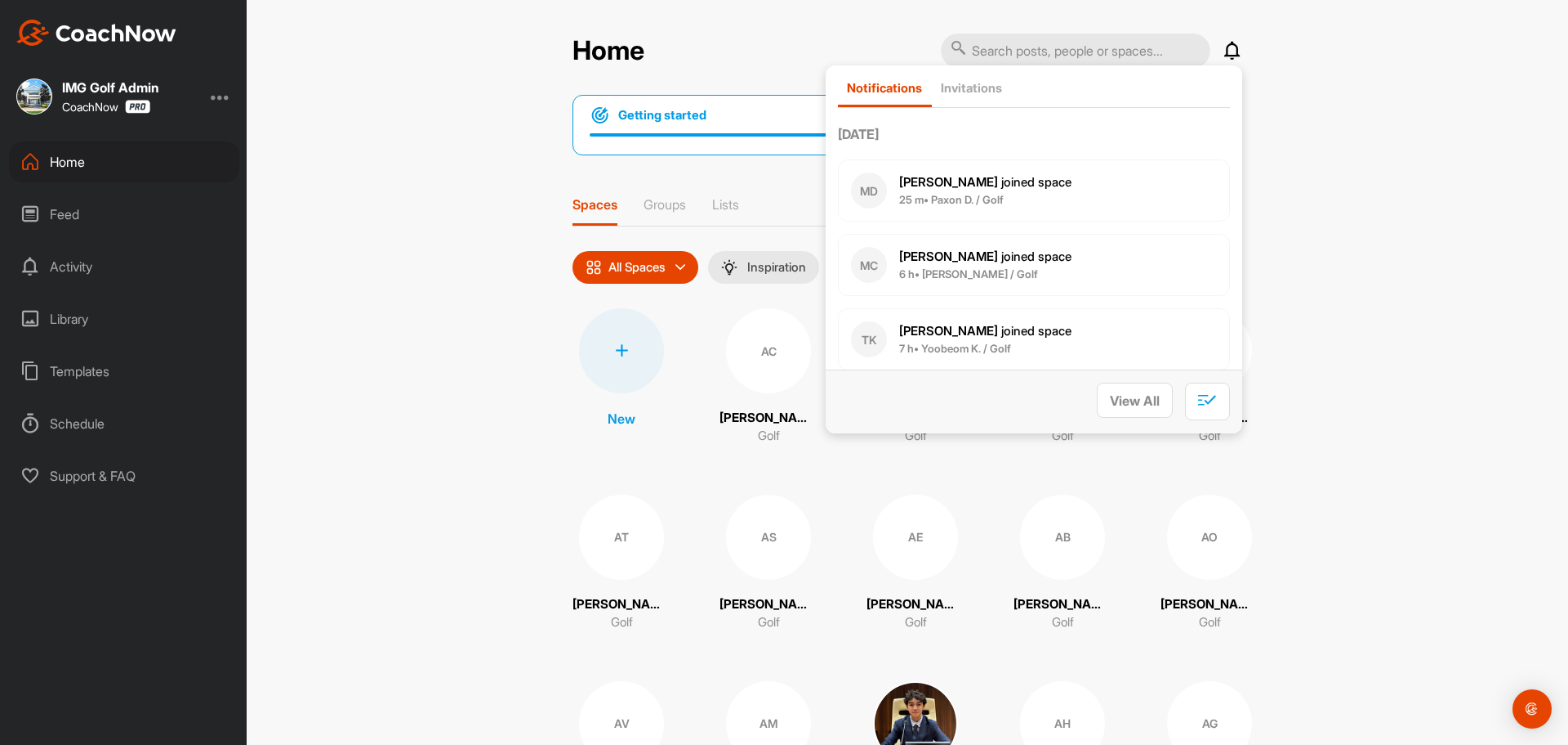
click at [141, 263] on div "Activity" at bounding box center [123, 267] width 230 height 41
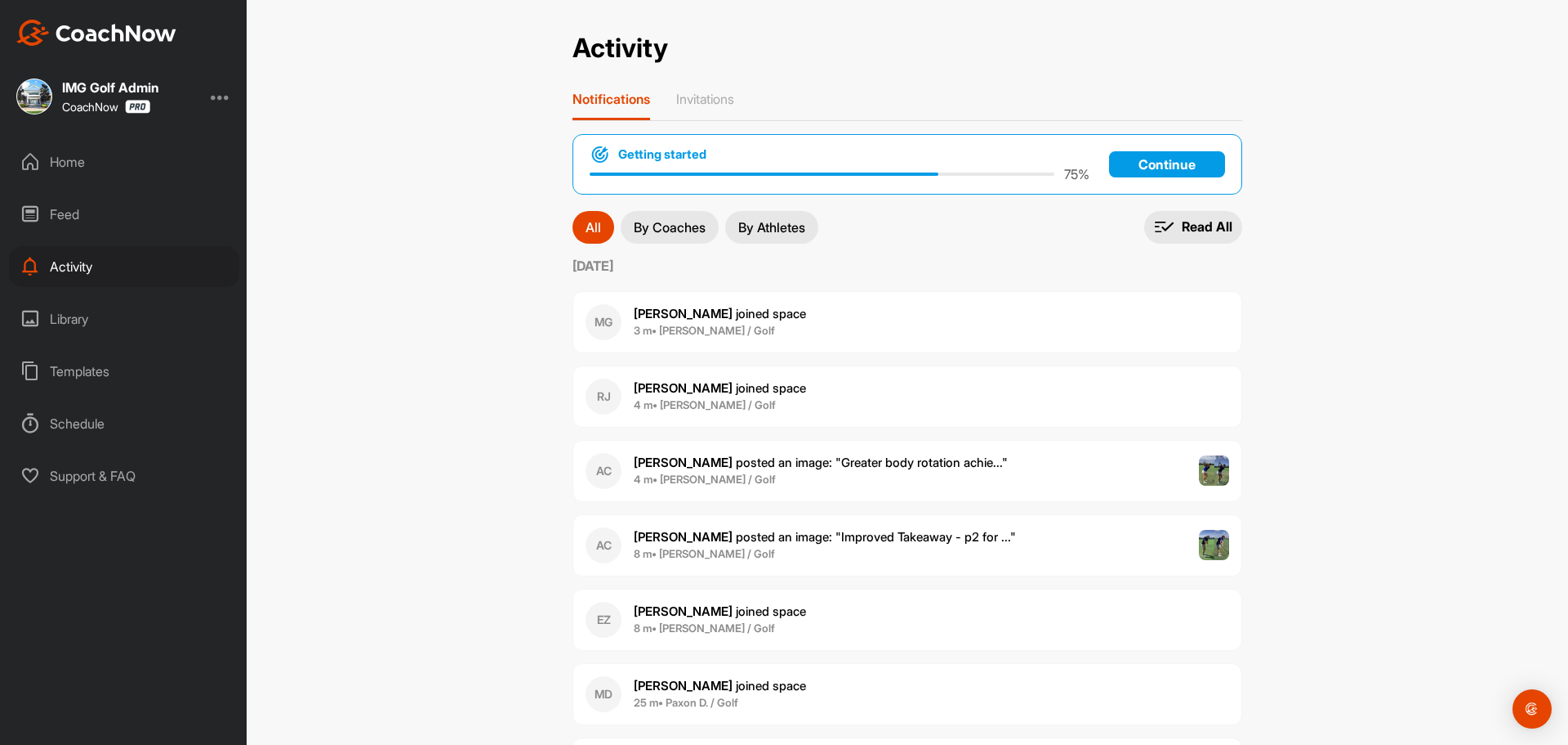
click at [650, 313] on b "[PERSON_NAME]" at bounding box center [683, 314] width 99 height 15
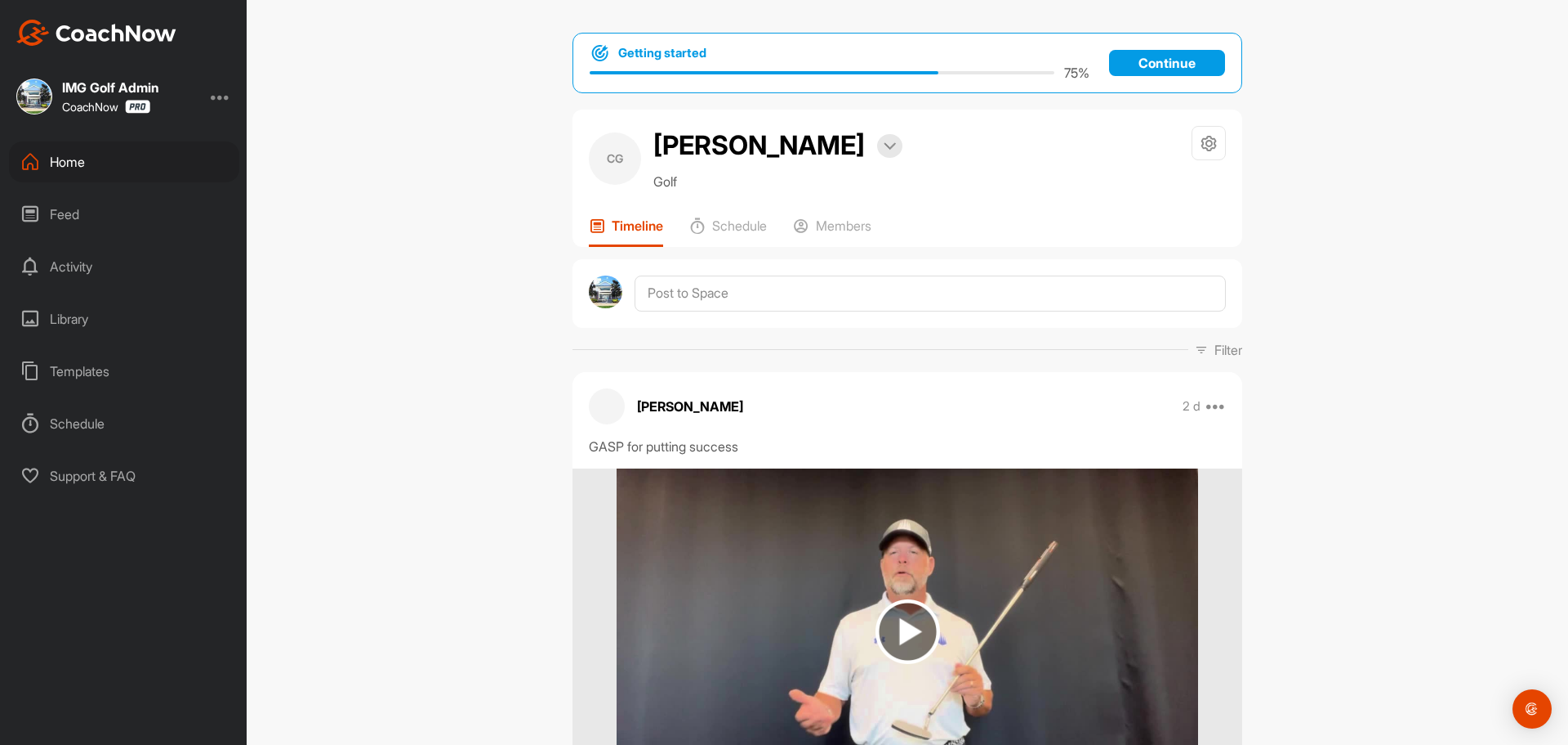
click at [130, 254] on div "Activity" at bounding box center [123, 267] width 230 height 41
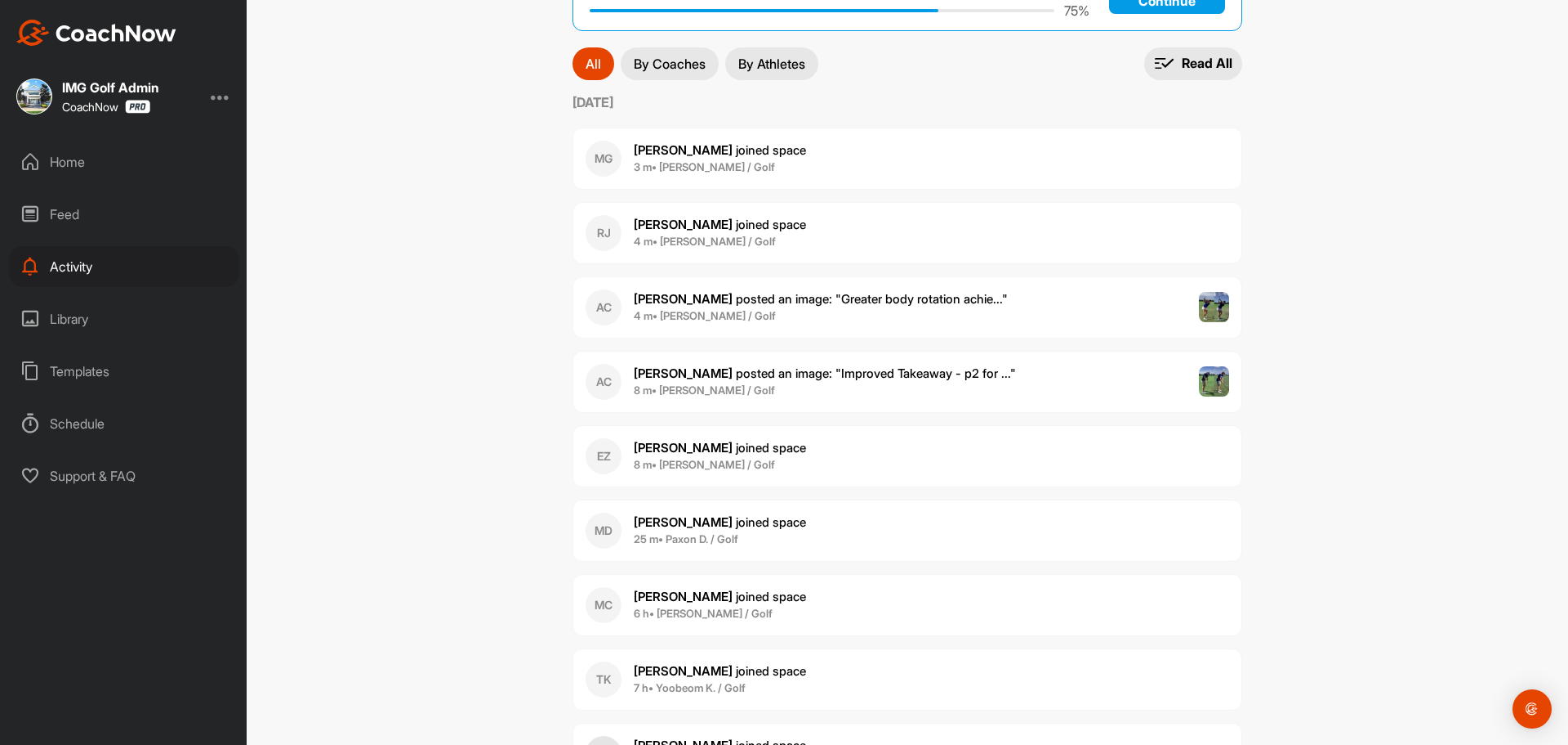
scroll to position [81, 0]
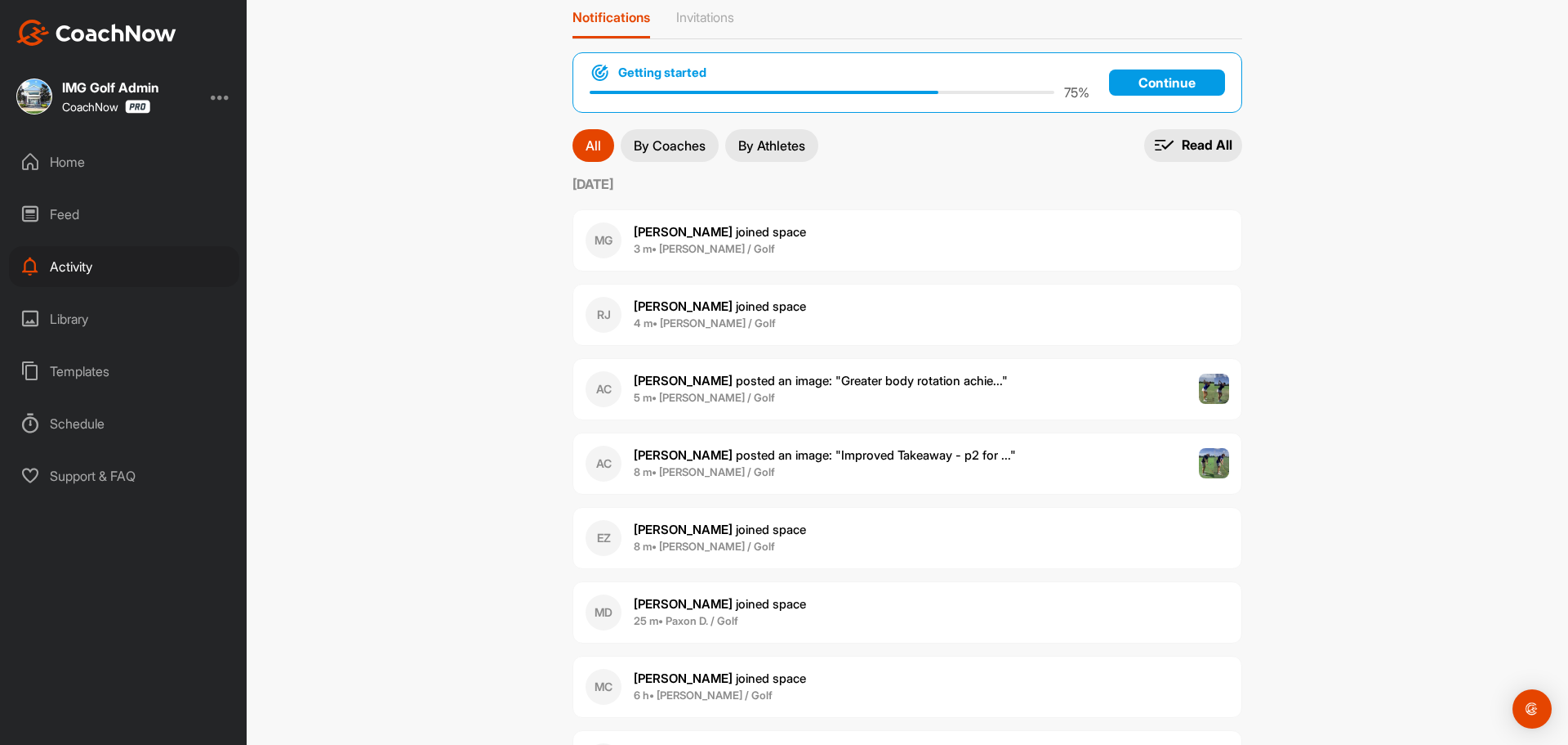
click at [715, 394] on b "5 m • [PERSON_NAME] / Golf" at bounding box center [704, 397] width 141 height 13
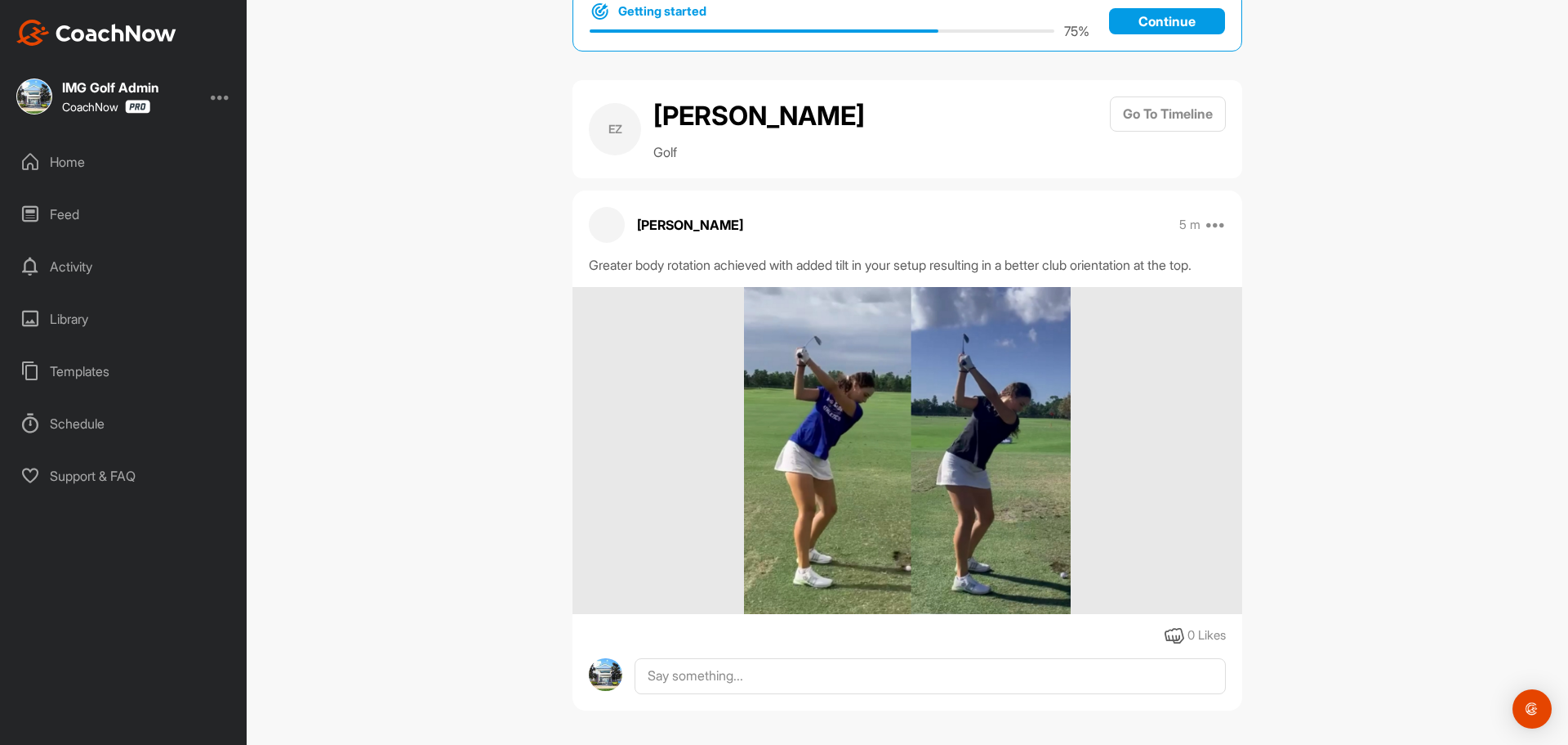
scroll to position [64, 0]
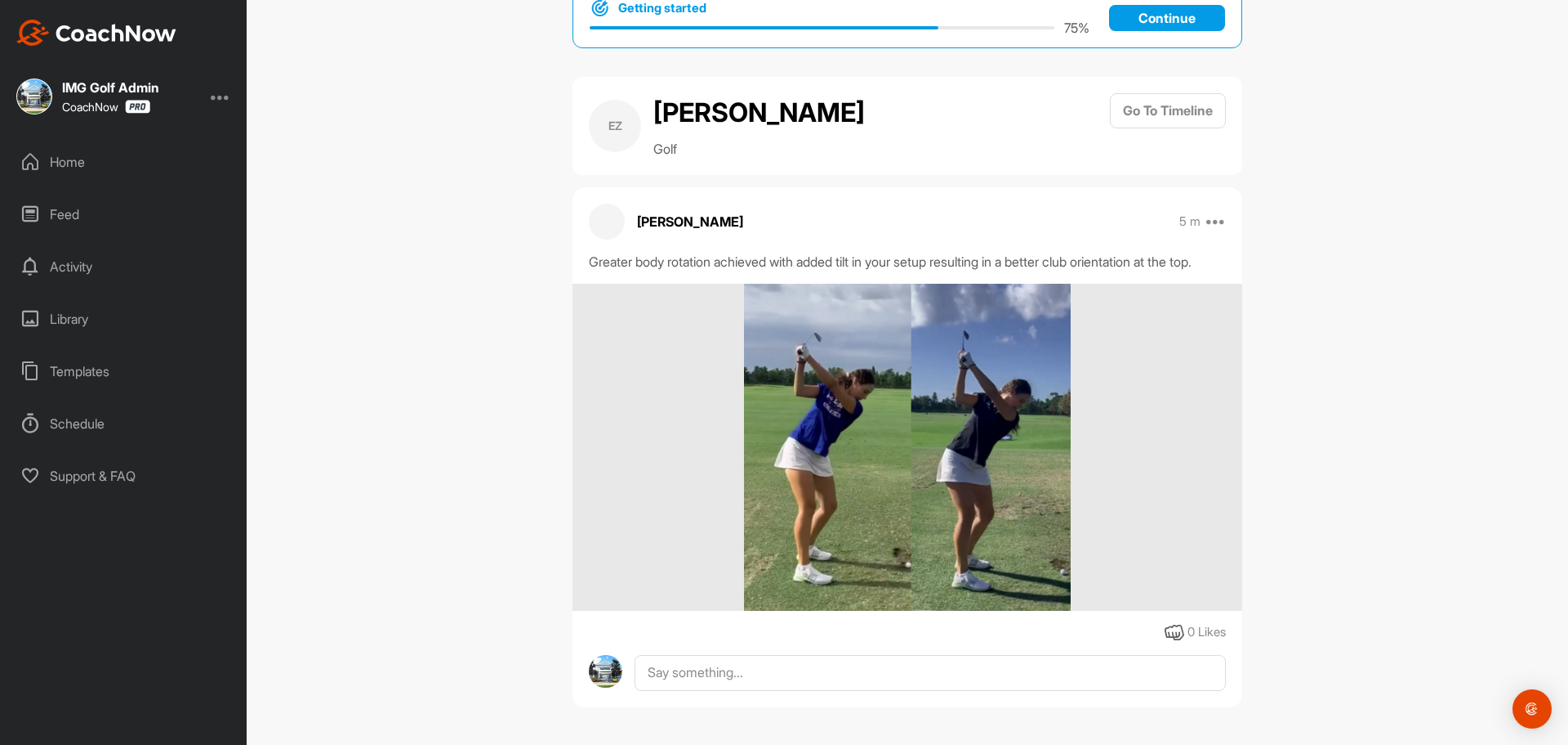
click at [129, 262] on div "Activity" at bounding box center [123, 267] width 230 height 41
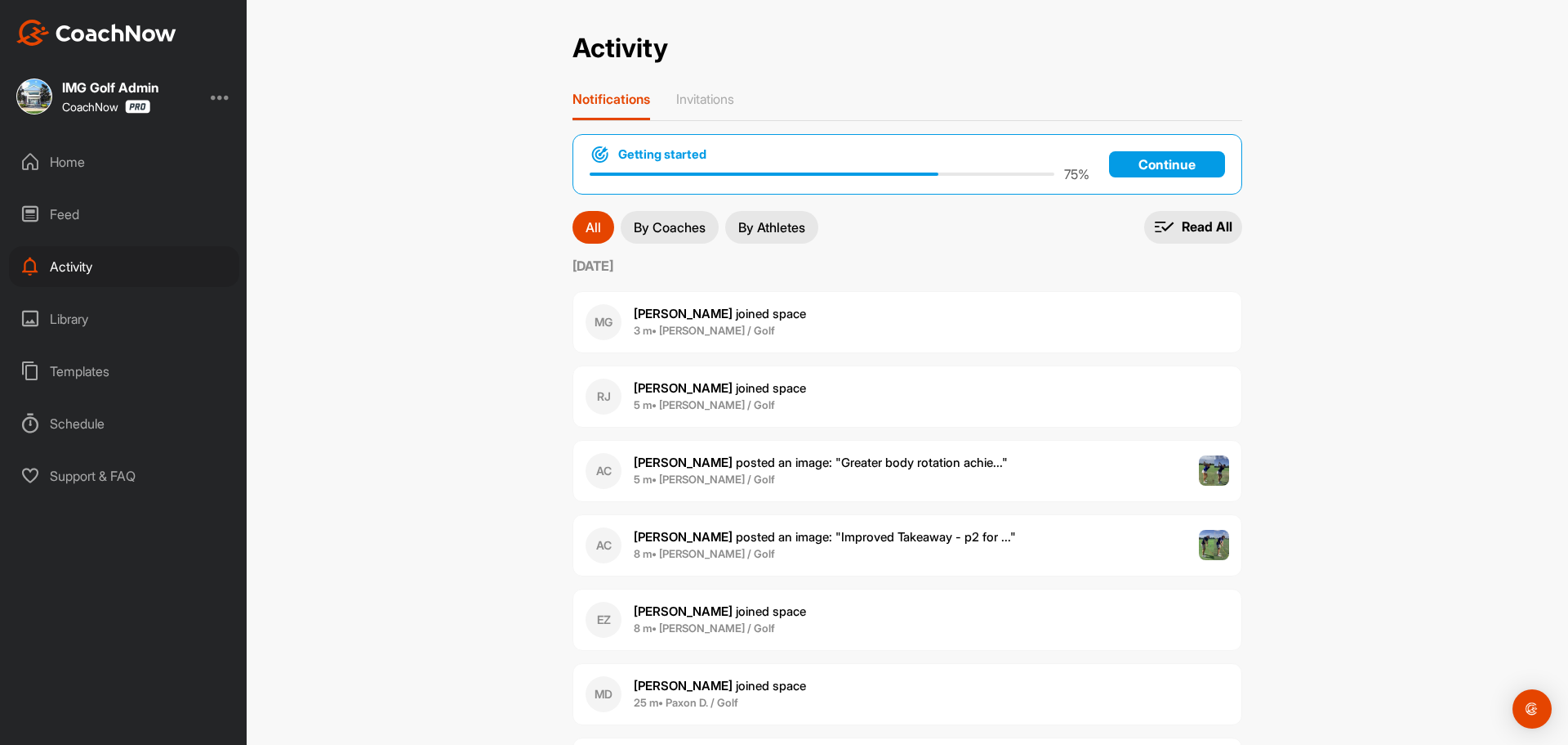
click at [828, 544] on p "[PERSON_NAME] posted an image : " Improved Takeaway - p2 for ... "" at bounding box center [825, 538] width 382 height 19
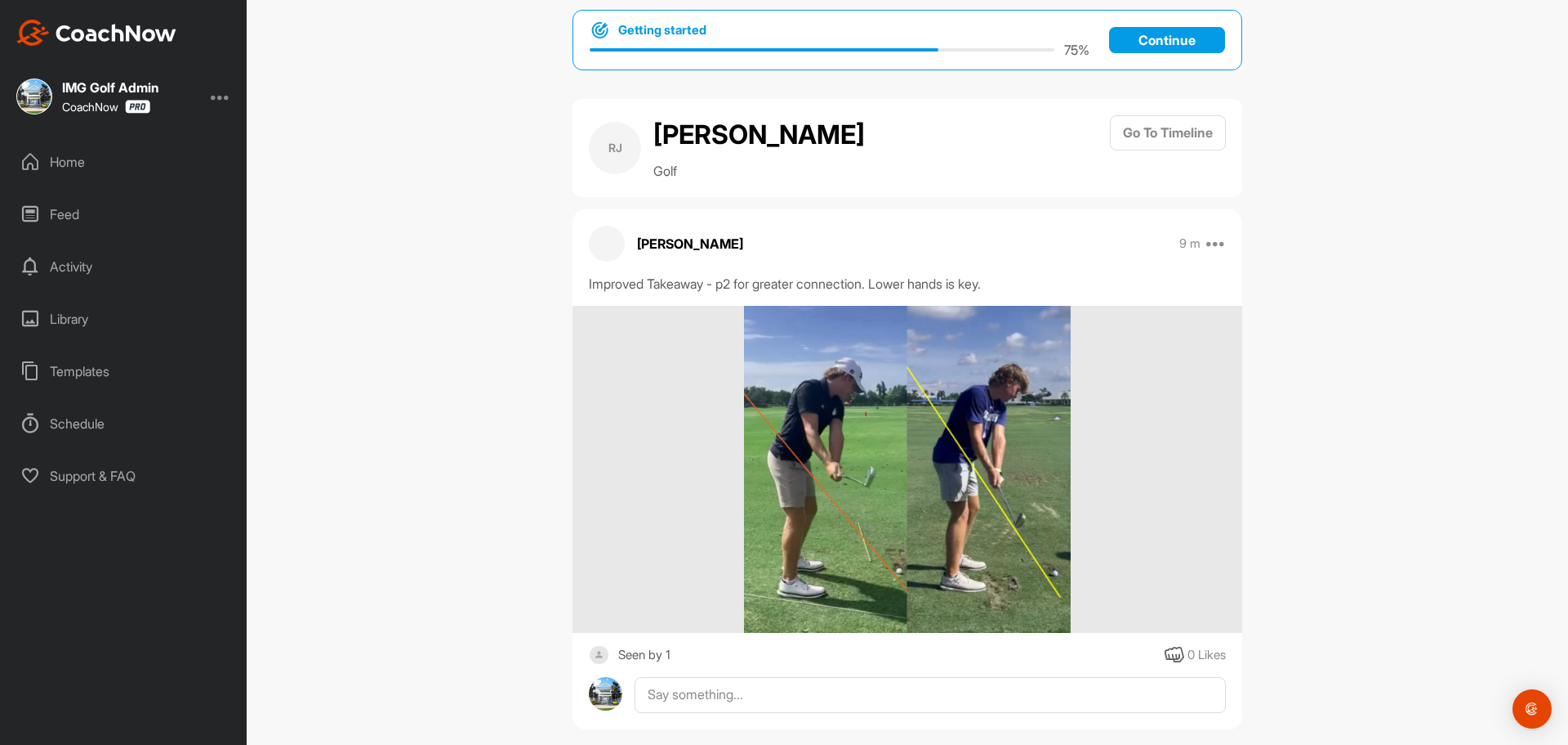
scroll to position [45, 0]
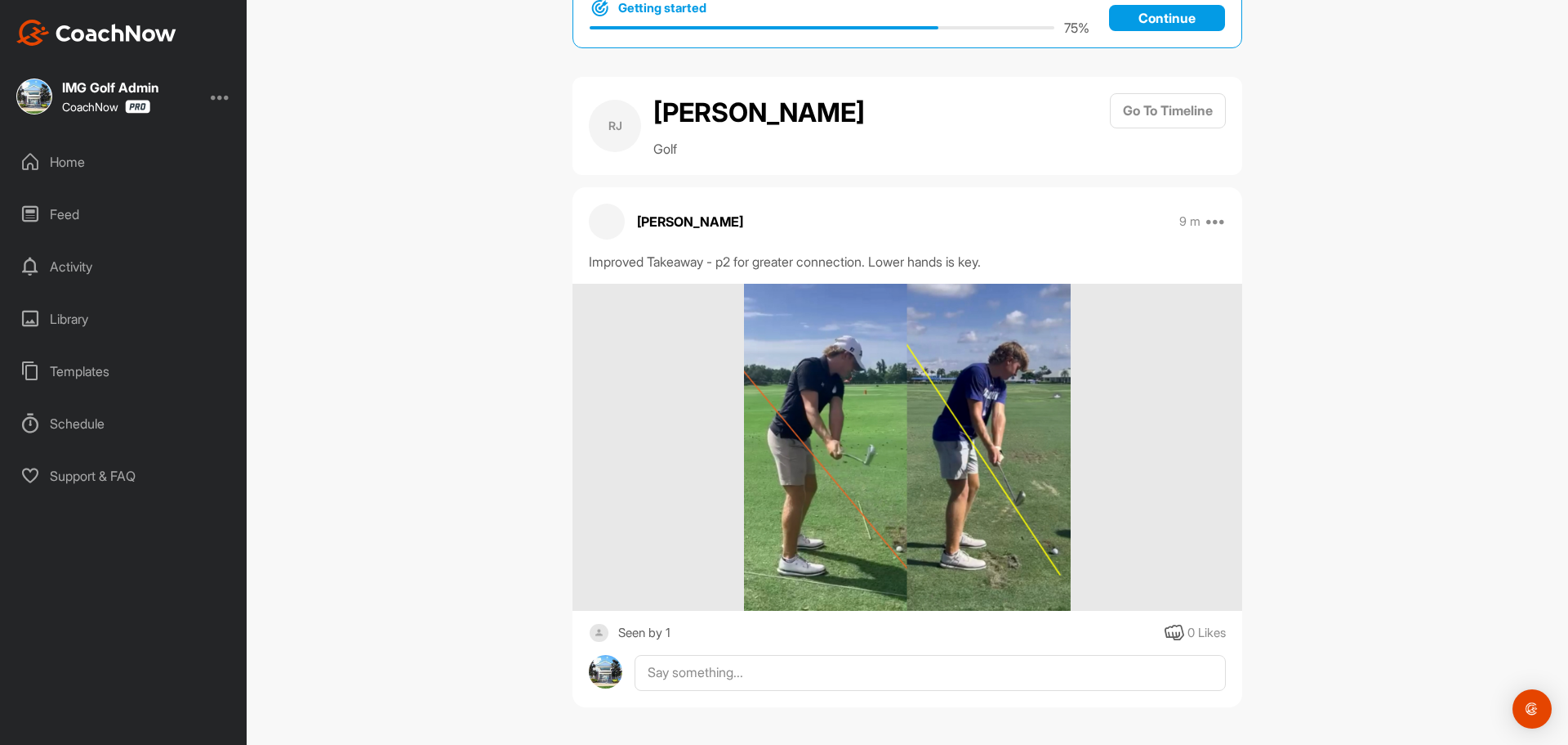
click at [123, 162] on div "Home" at bounding box center [123, 162] width 230 height 41
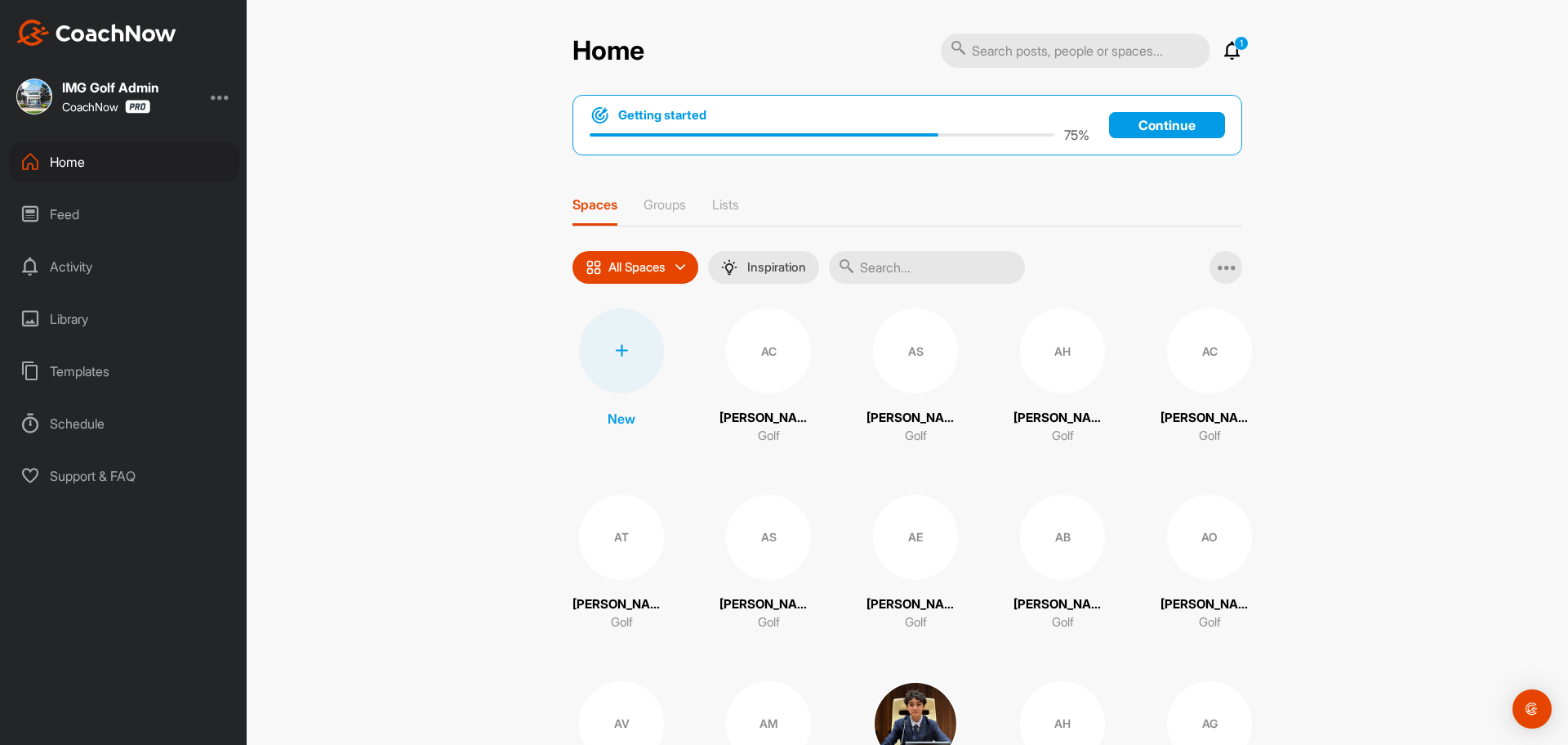
click at [1228, 51] on icon at bounding box center [1232, 51] width 20 height 20
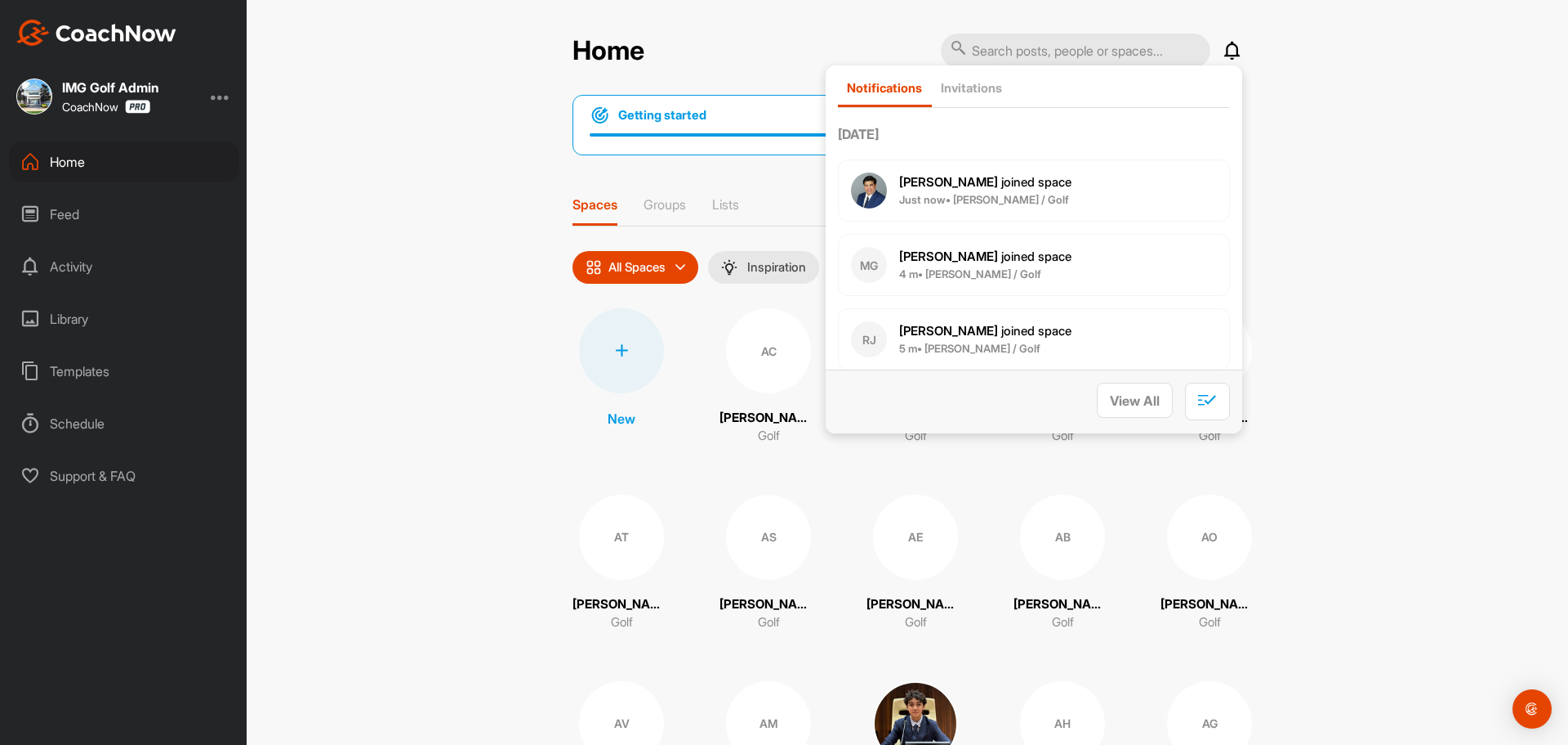
click at [1228, 51] on icon at bounding box center [1232, 51] width 20 height 20
